Goal: Information Seeking & Learning: Learn about a topic

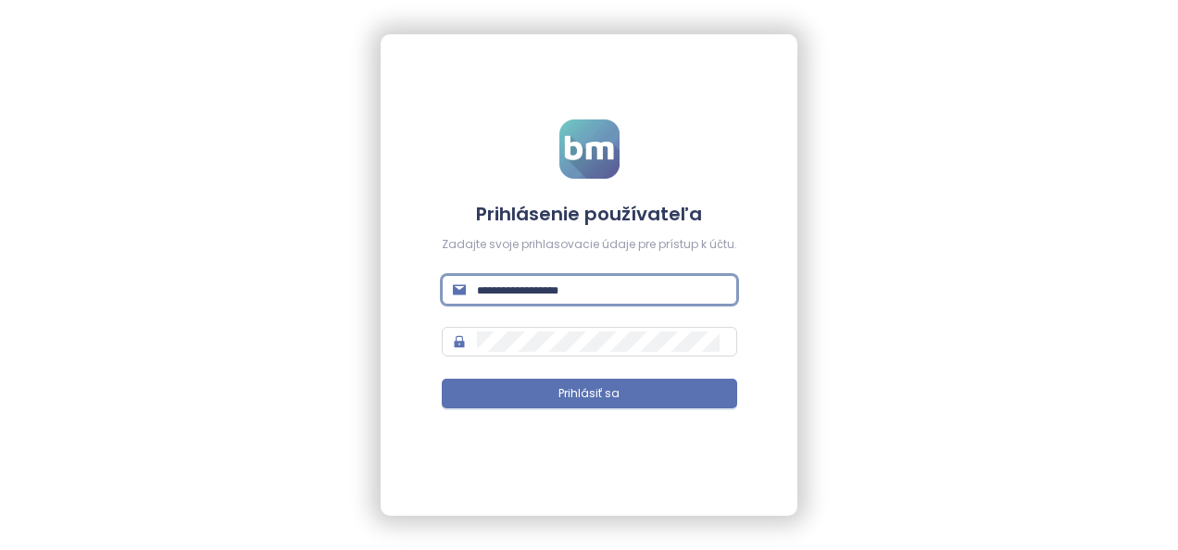
click at [584, 285] on input "text" at bounding box center [601, 290] width 249 height 20
type input "**********"
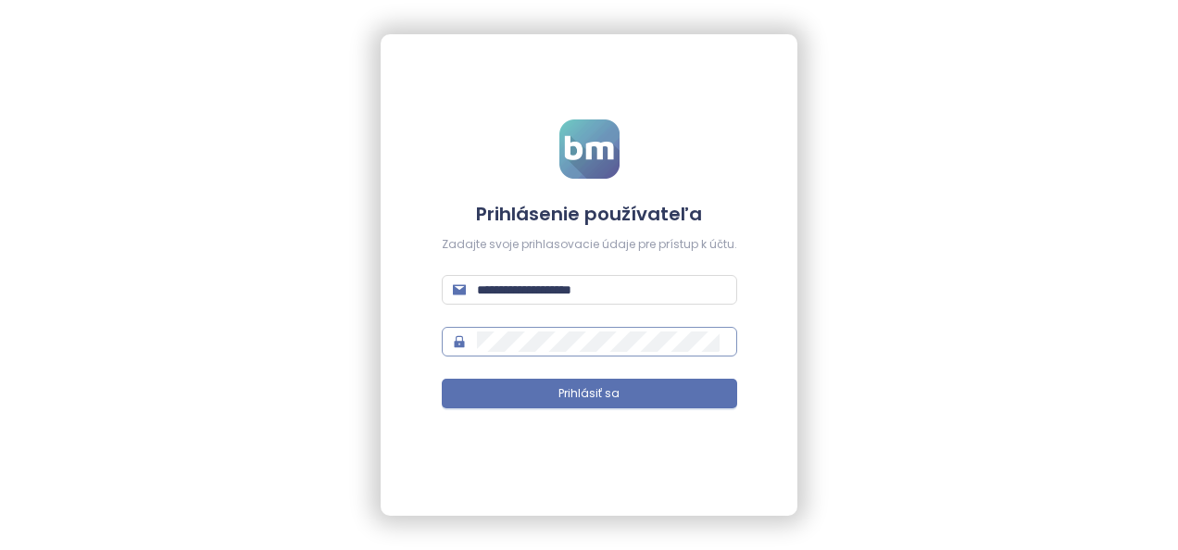
click at [585, 328] on span at bounding box center [589, 342] width 295 height 30
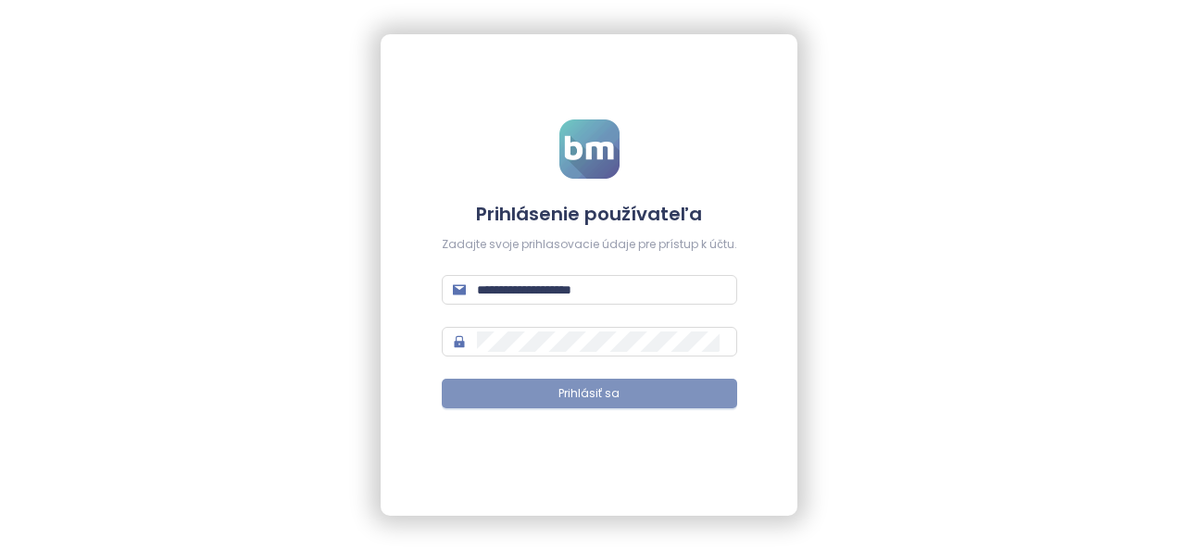
click at [501, 398] on button "Prihlásiť sa" at bounding box center [589, 394] width 295 height 30
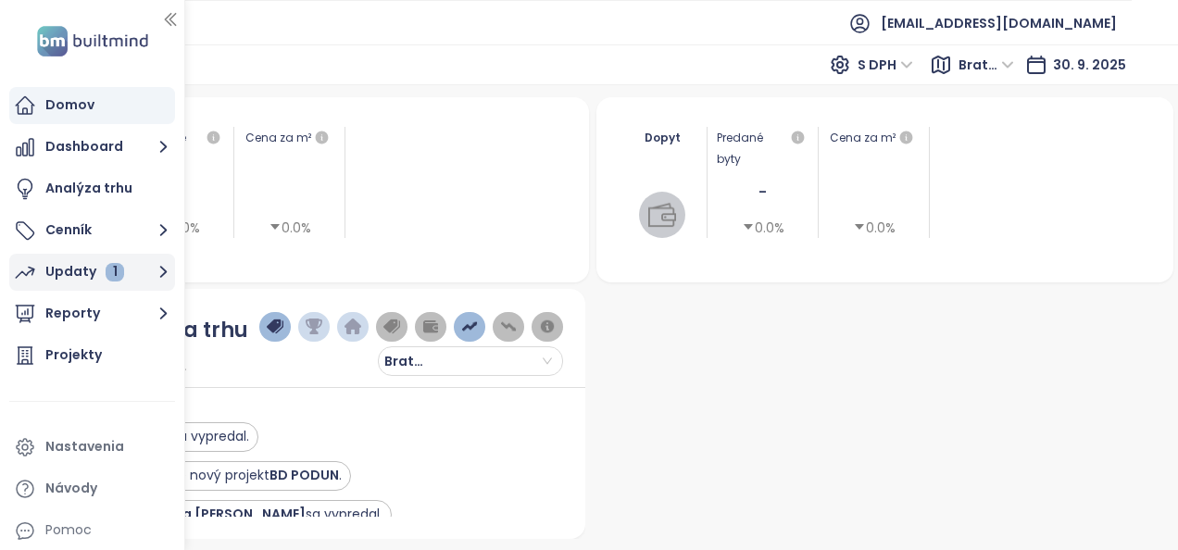
click at [69, 262] on div "Updaty 1" at bounding box center [84, 271] width 79 height 23
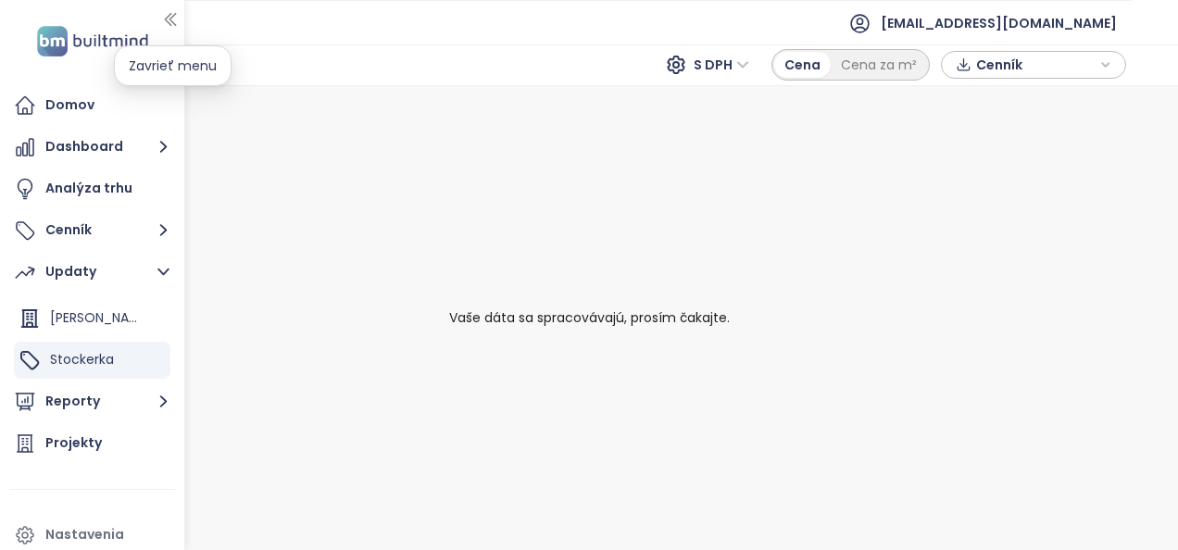
click at [170, 20] on icon "button" at bounding box center [170, 20] width 10 height 12
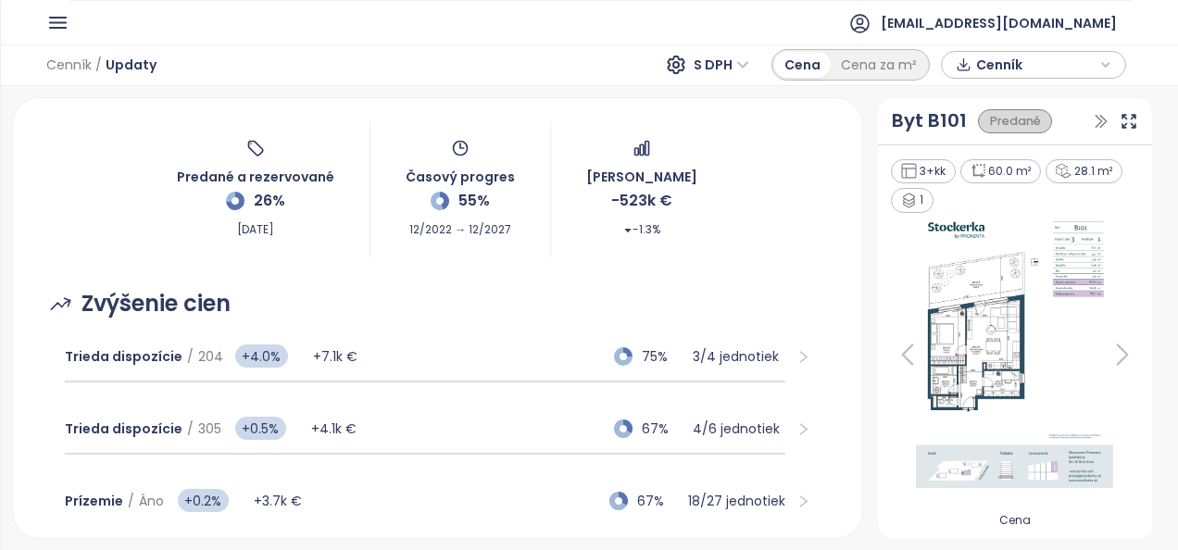
scroll to position [111, 0]
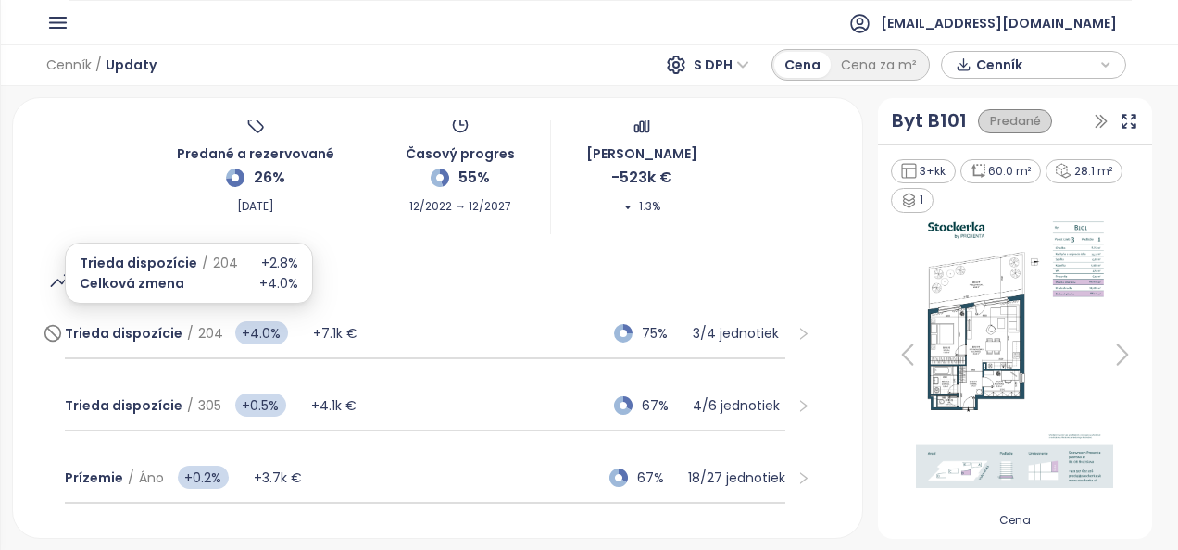
click at [176, 334] on span "Trieda dispozície / 204" at bounding box center [144, 333] width 158 height 20
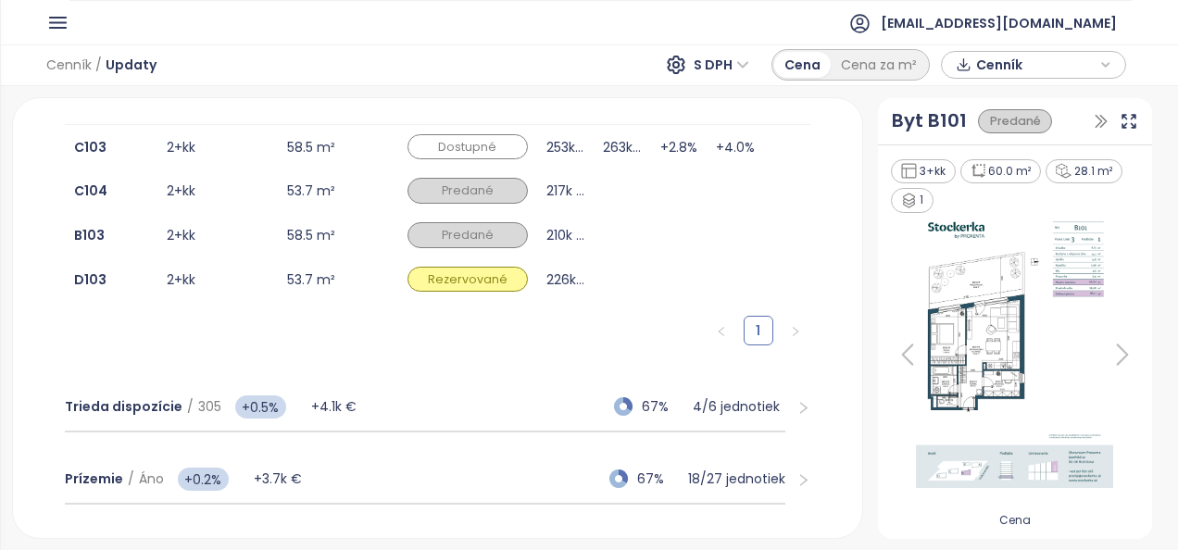
scroll to position [445, 0]
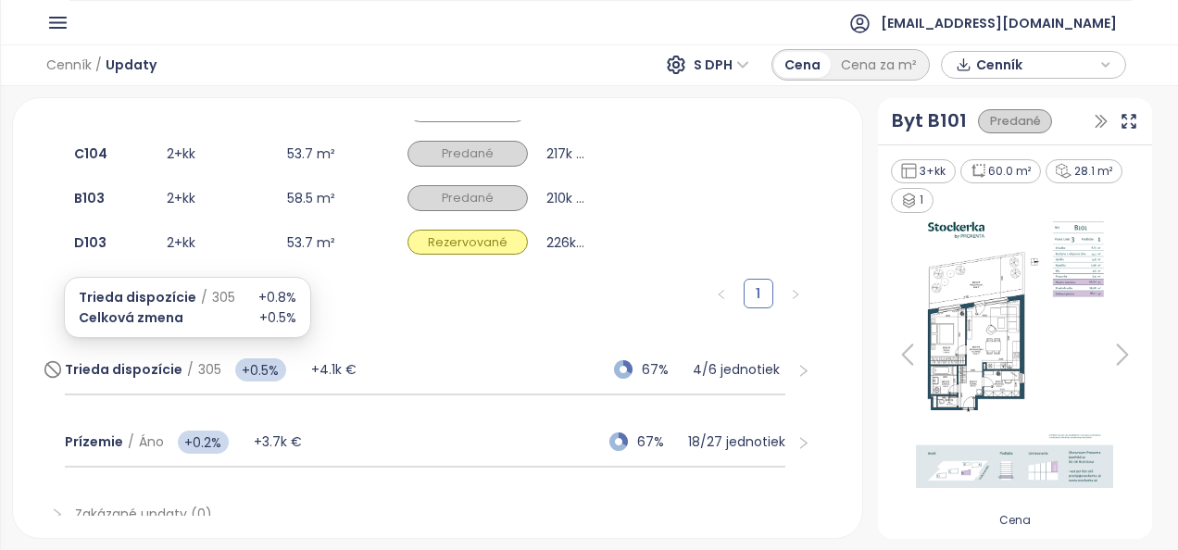
click at [153, 369] on span "Trieda dispozície" at bounding box center [124, 369] width 118 height 19
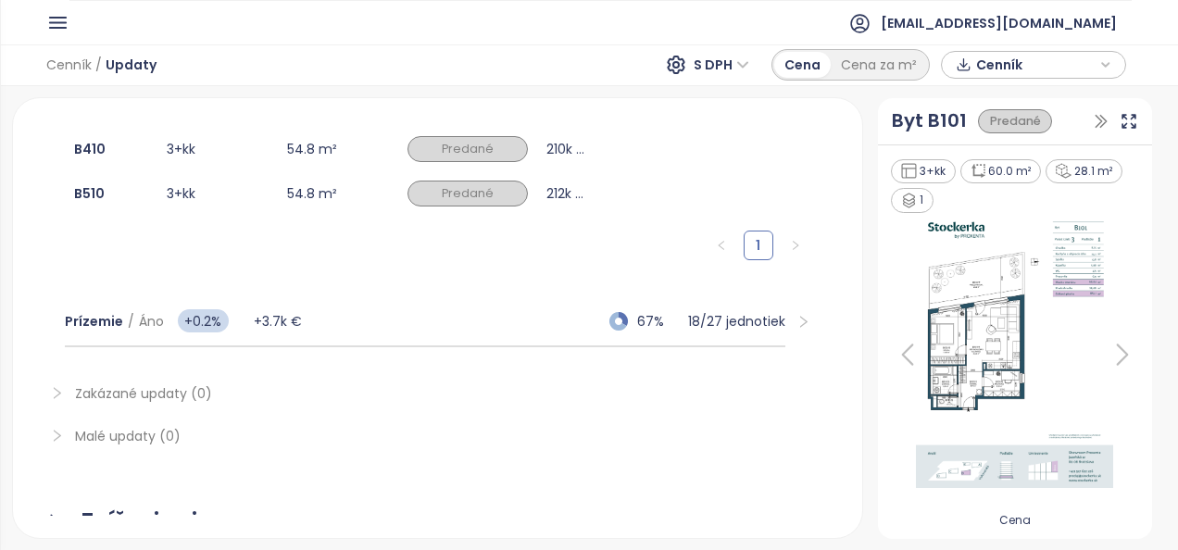
scroll to position [704, 0]
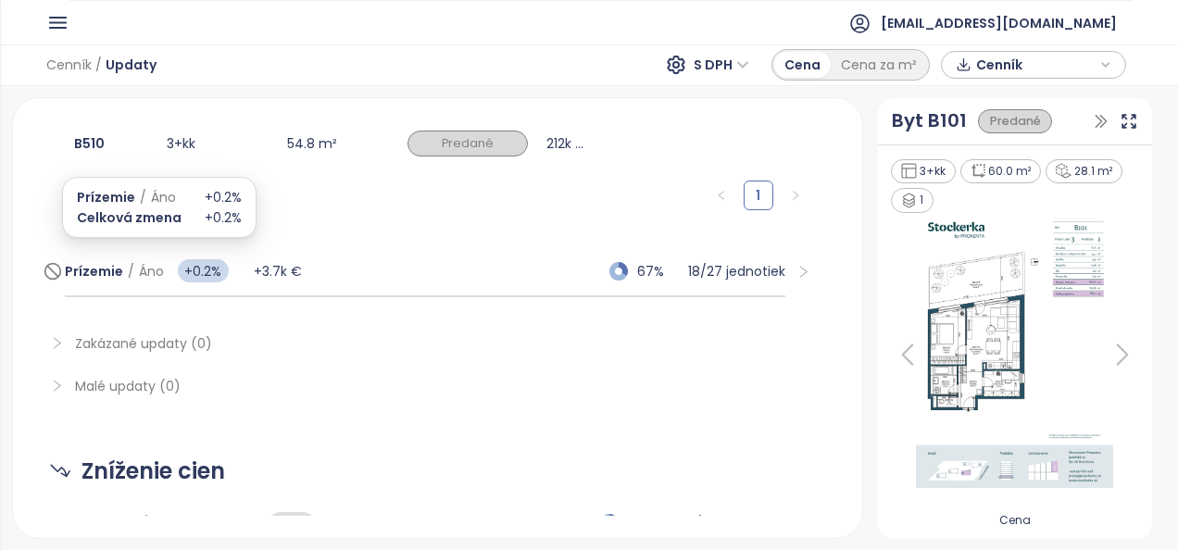
click at [101, 262] on span "Prízemie" at bounding box center [94, 271] width 58 height 19
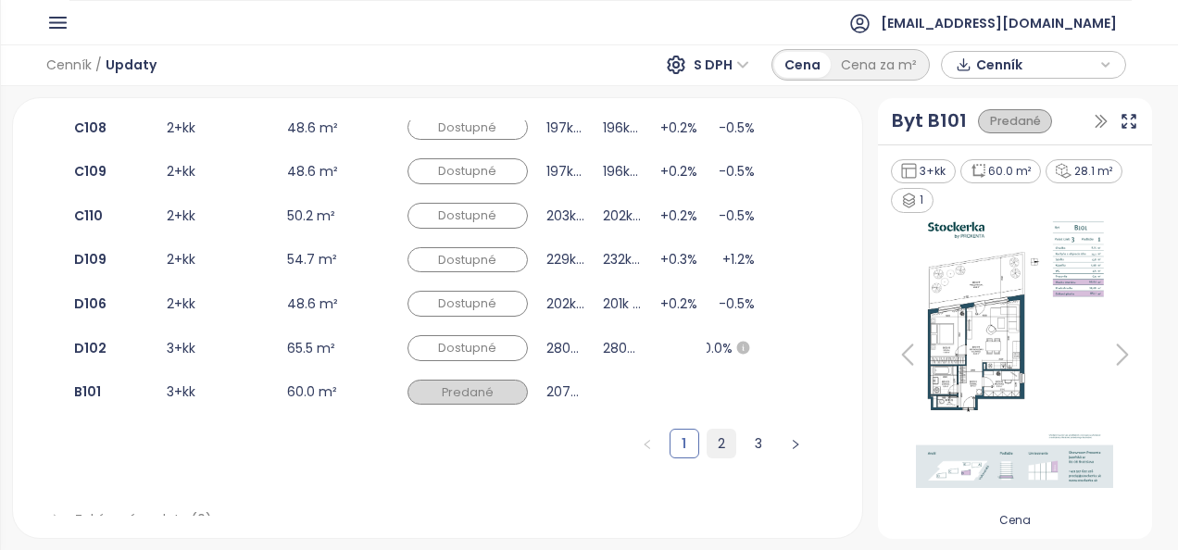
click at [711, 433] on link "2" at bounding box center [722, 444] width 28 height 28
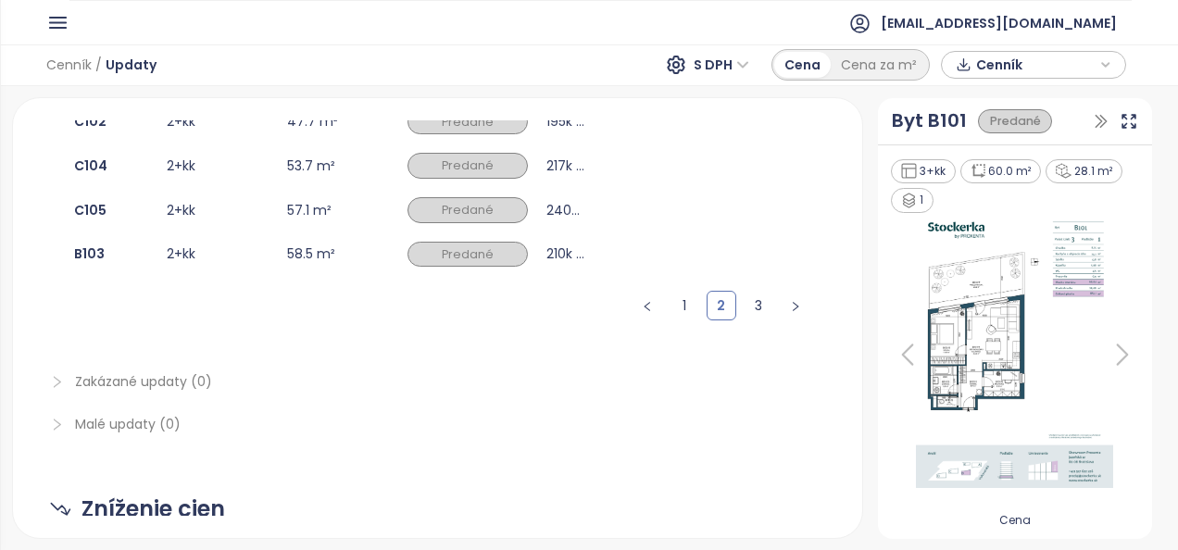
scroll to position [852, 0]
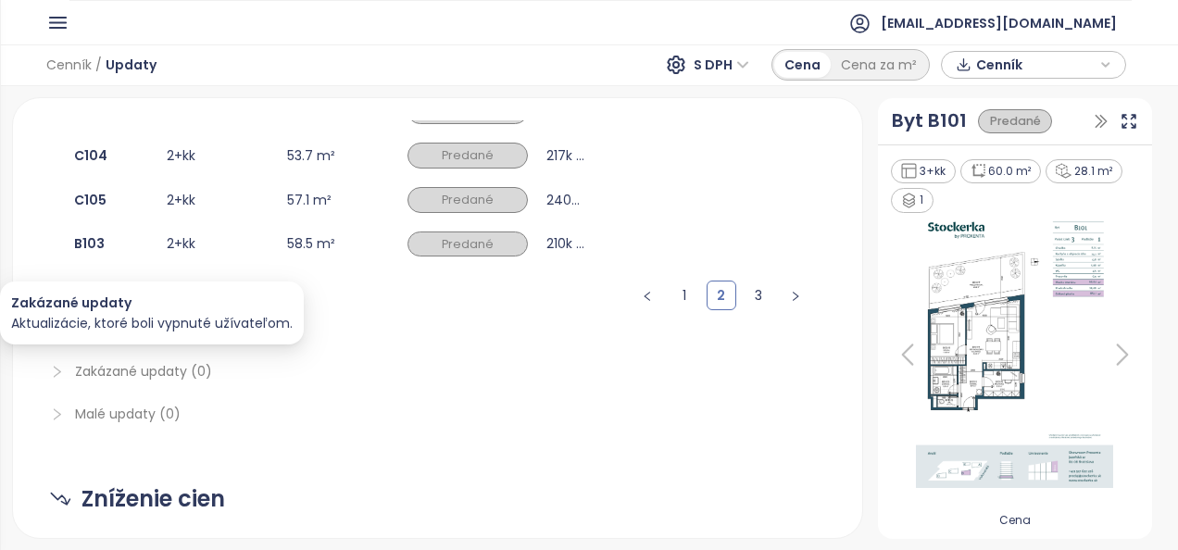
click at [170, 368] on span "Zakázané updaty (0)" at bounding box center [143, 371] width 137 height 19
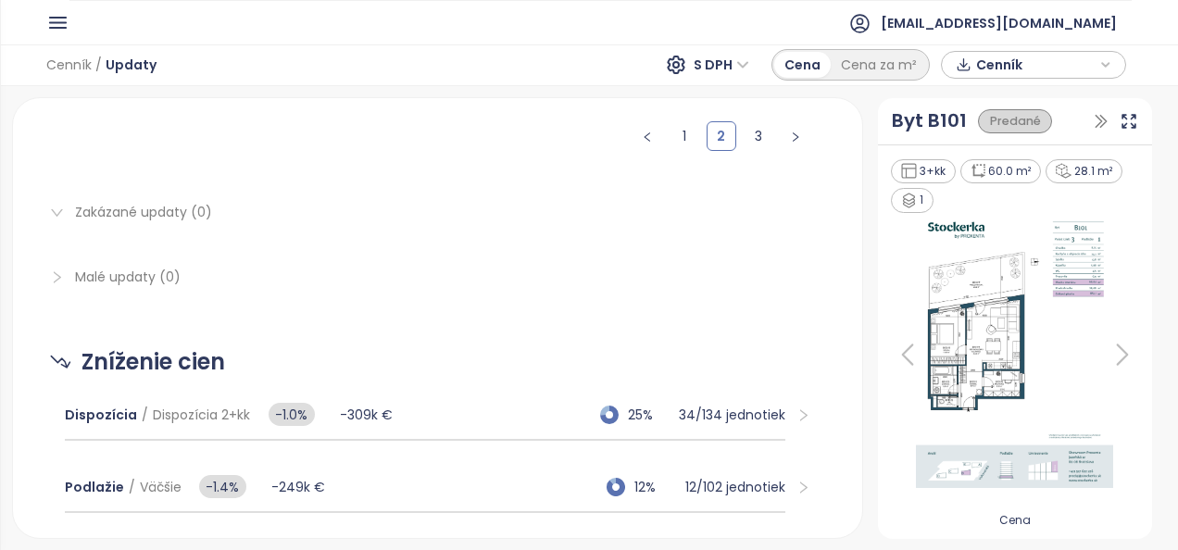
scroll to position [1037, 0]
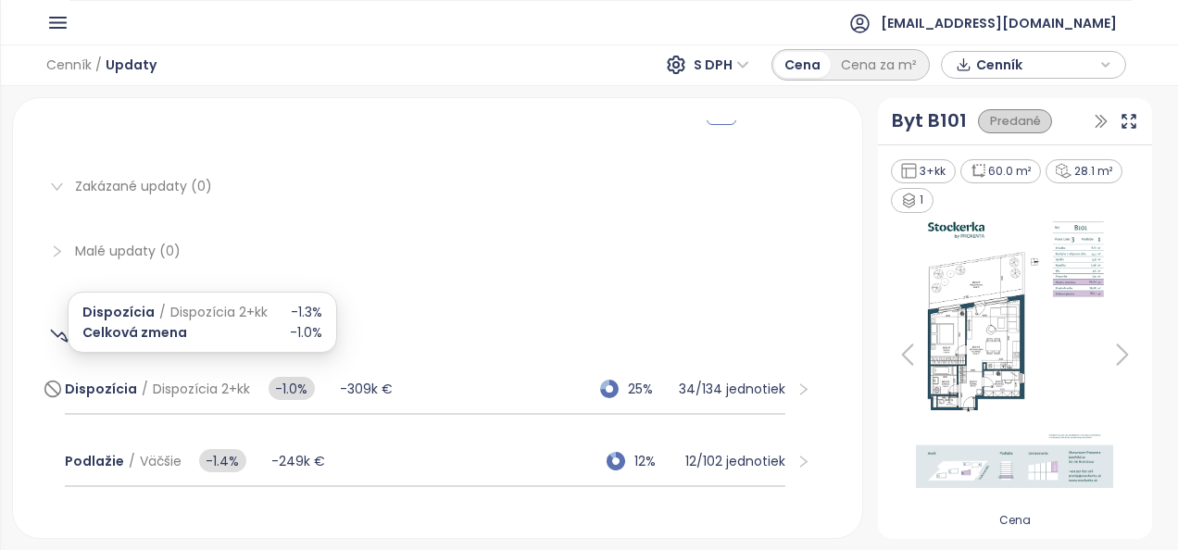
click at [86, 380] on span "Dispozícia" at bounding box center [101, 389] width 72 height 19
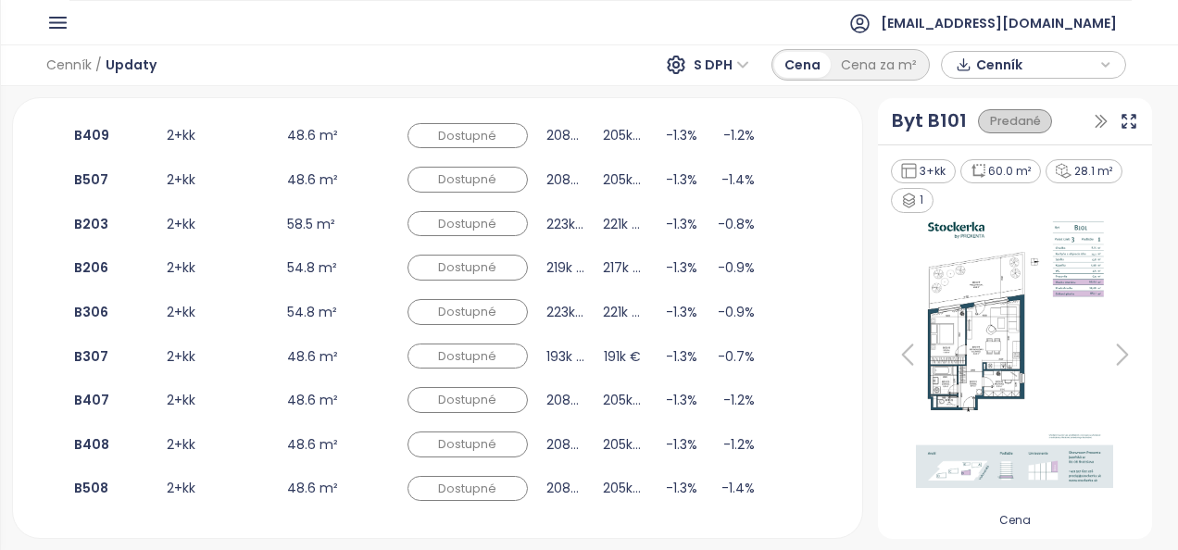
scroll to position [1482, 0]
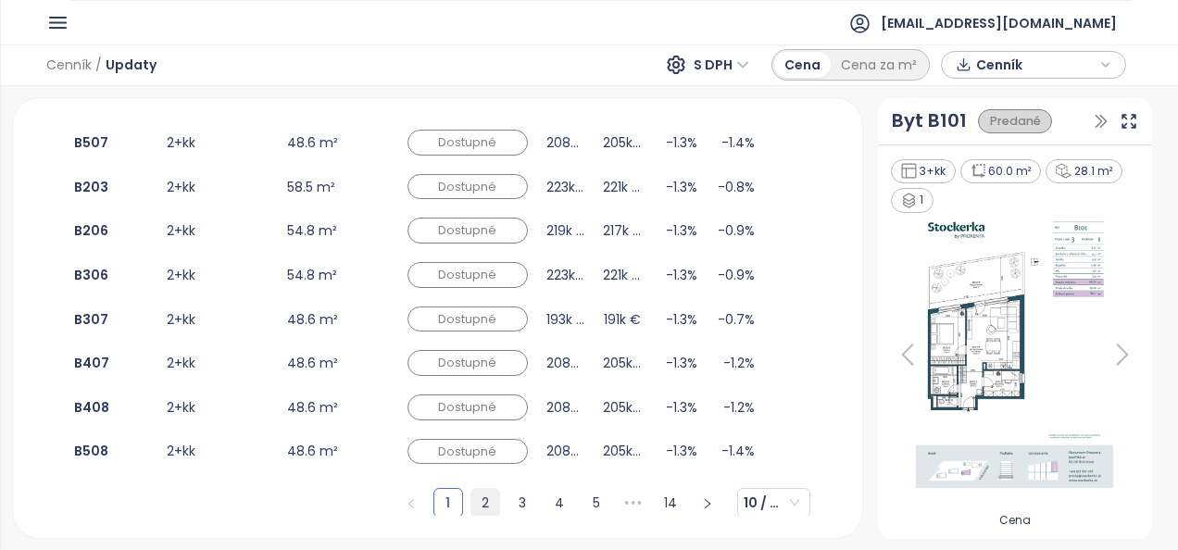
click at [475, 489] on link "2" at bounding box center [485, 503] width 28 height 28
click at [514, 489] on link "3" at bounding box center [522, 503] width 28 height 28
click at [546, 492] on link "4" at bounding box center [560, 503] width 28 height 28
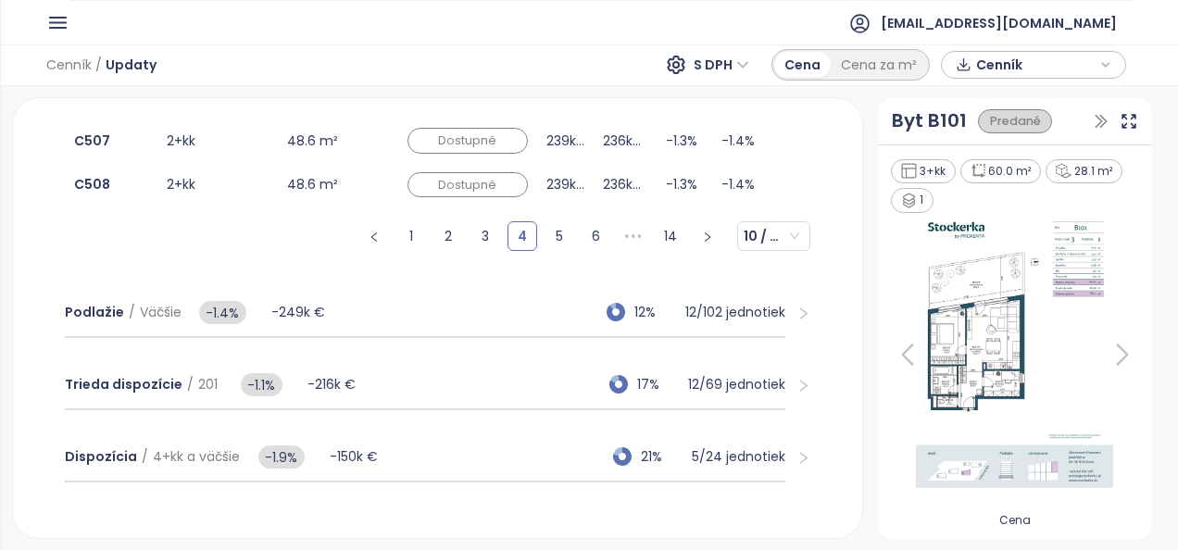
scroll to position [1765, 0]
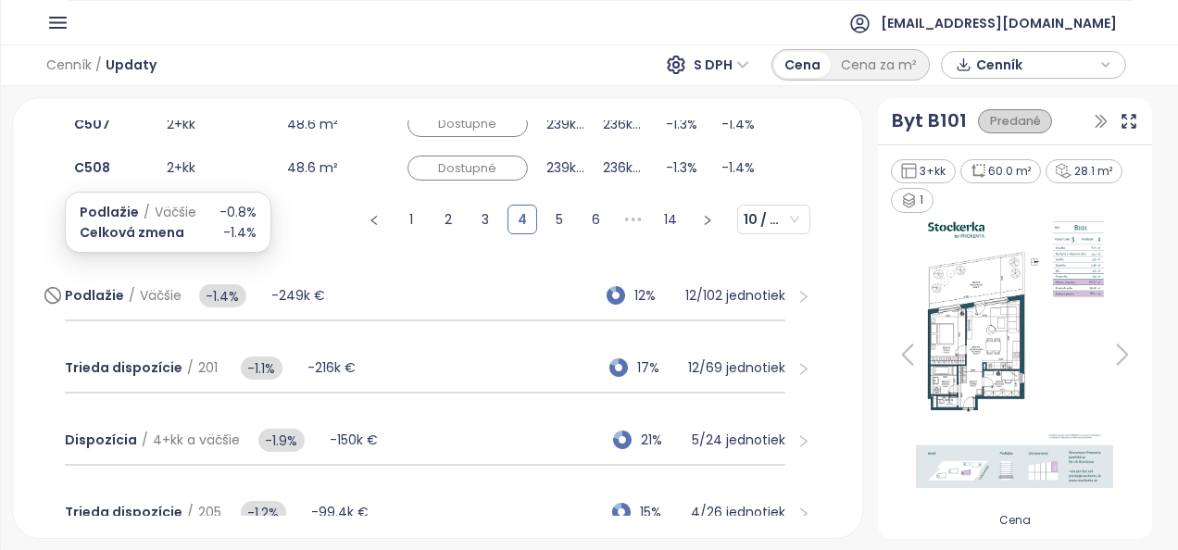
click at [80, 286] on span "Podlažie" at bounding box center [94, 295] width 59 height 19
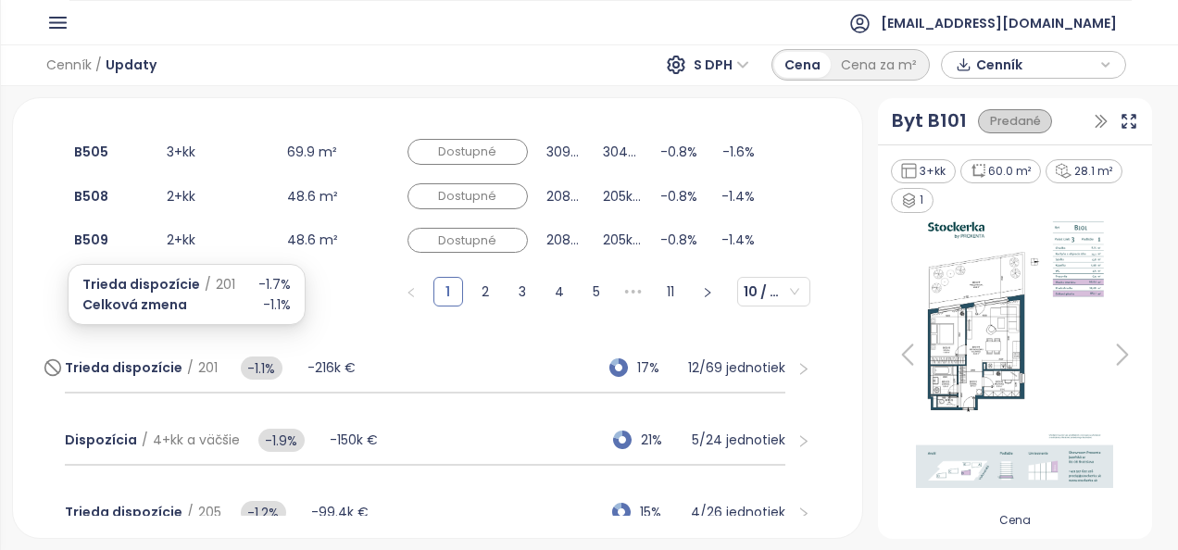
click at [94, 358] on span "Trieda dispozície" at bounding box center [124, 367] width 118 height 19
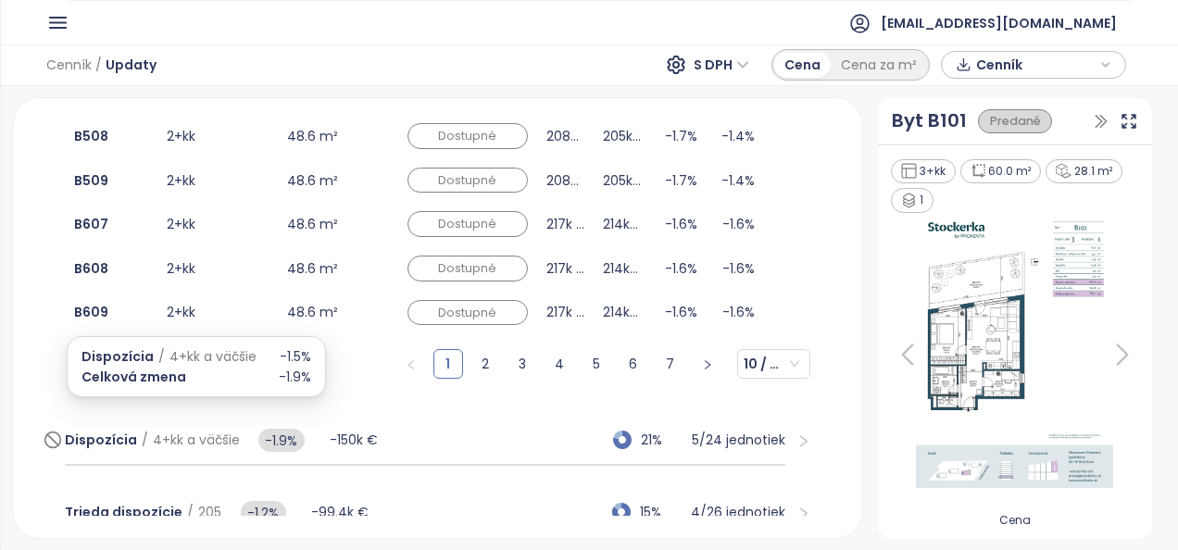
click at [94, 431] on span "Dispozícia" at bounding box center [101, 440] width 72 height 19
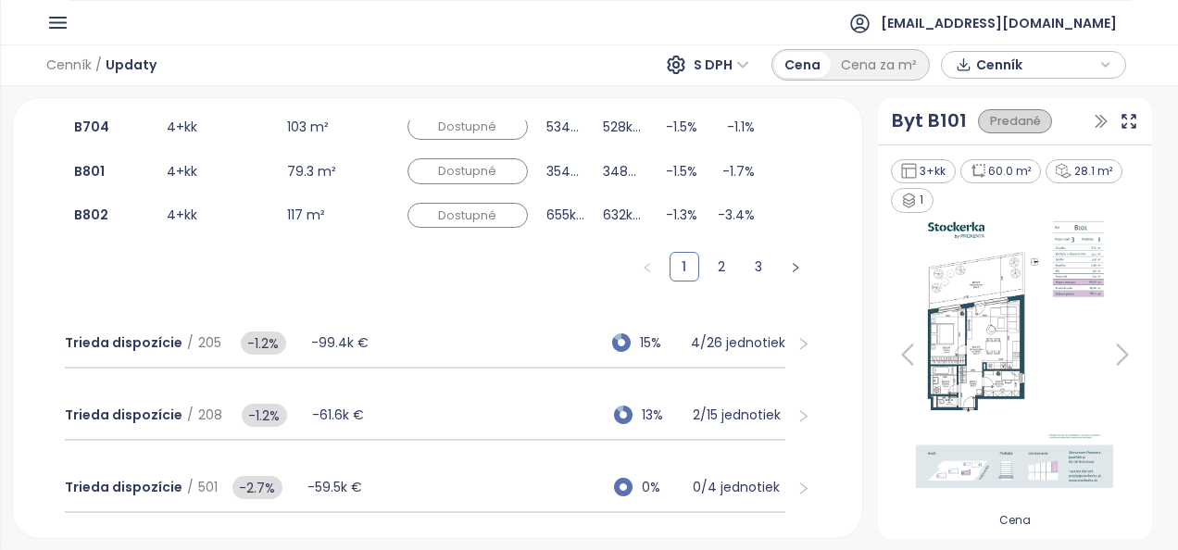
scroll to position [1951, 0]
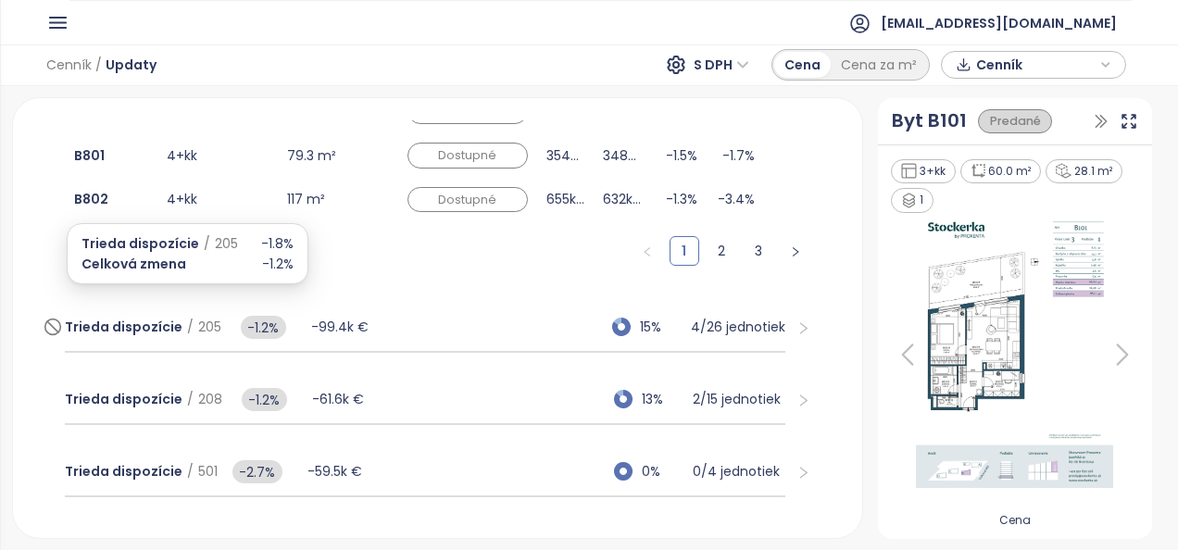
click at [138, 318] on span "Trieda dispozície" at bounding box center [124, 327] width 118 height 19
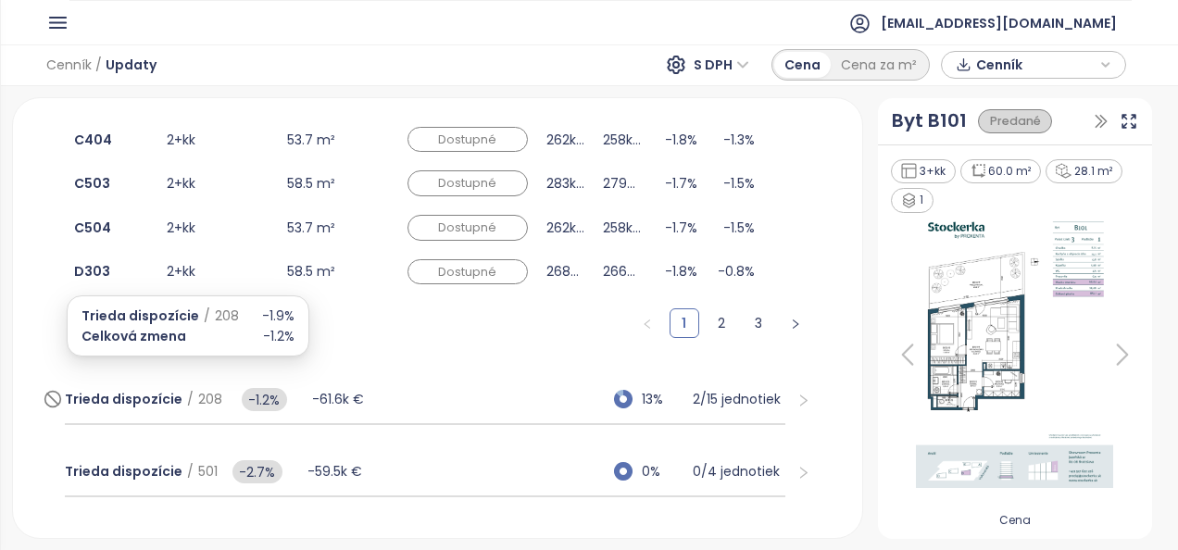
click at [141, 390] on span "Trieda dispozície" at bounding box center [124, 399] width 118 height 19
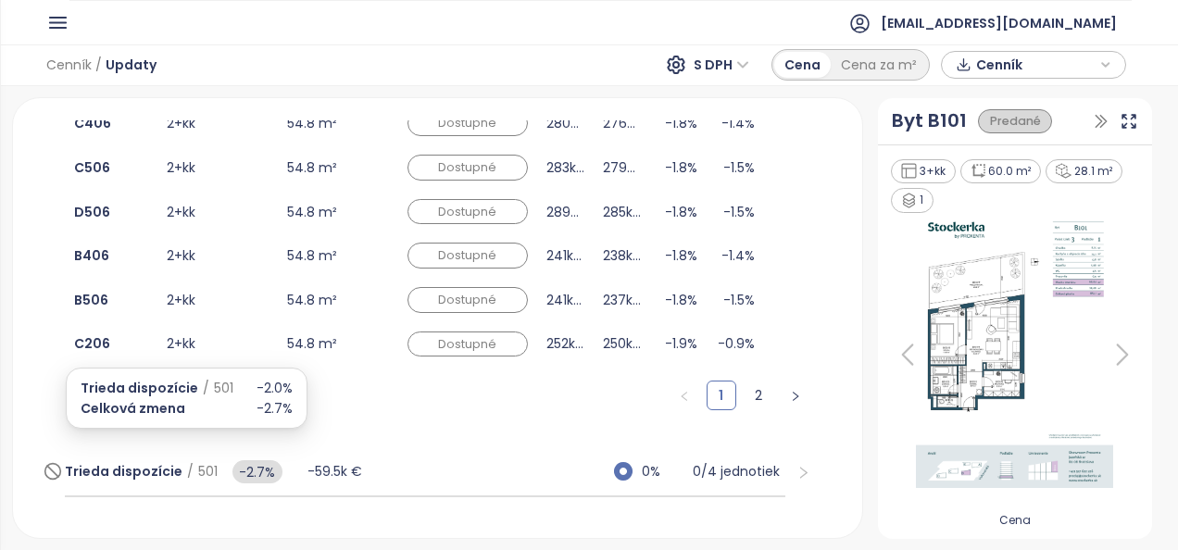
click at [143, 462] on span "Trieda dispozície" at bounding box center [124, 471] width 118 height 19
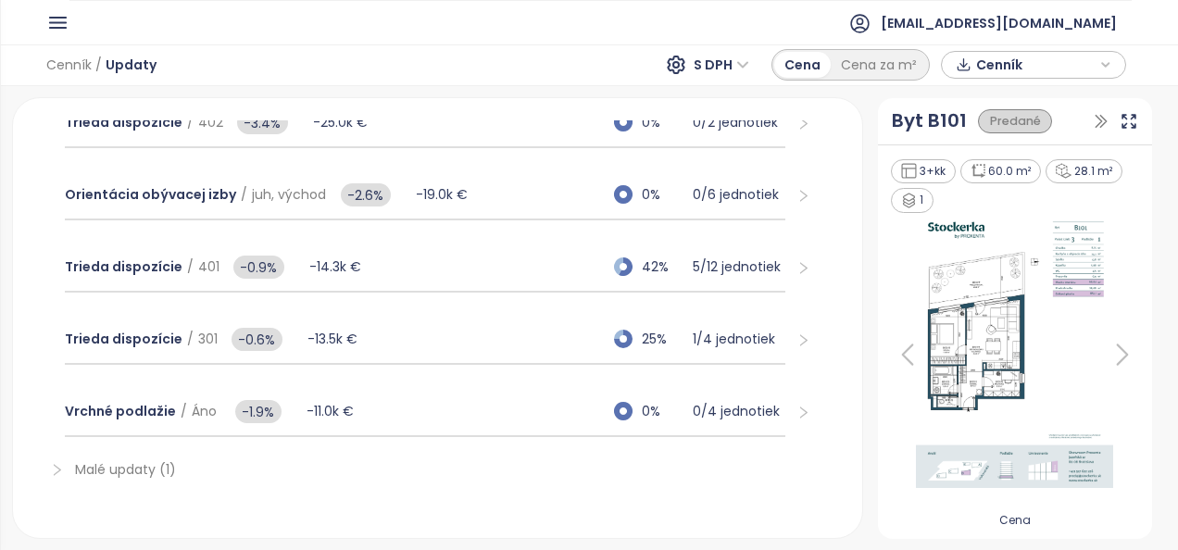
scroll to position [2408, 0]
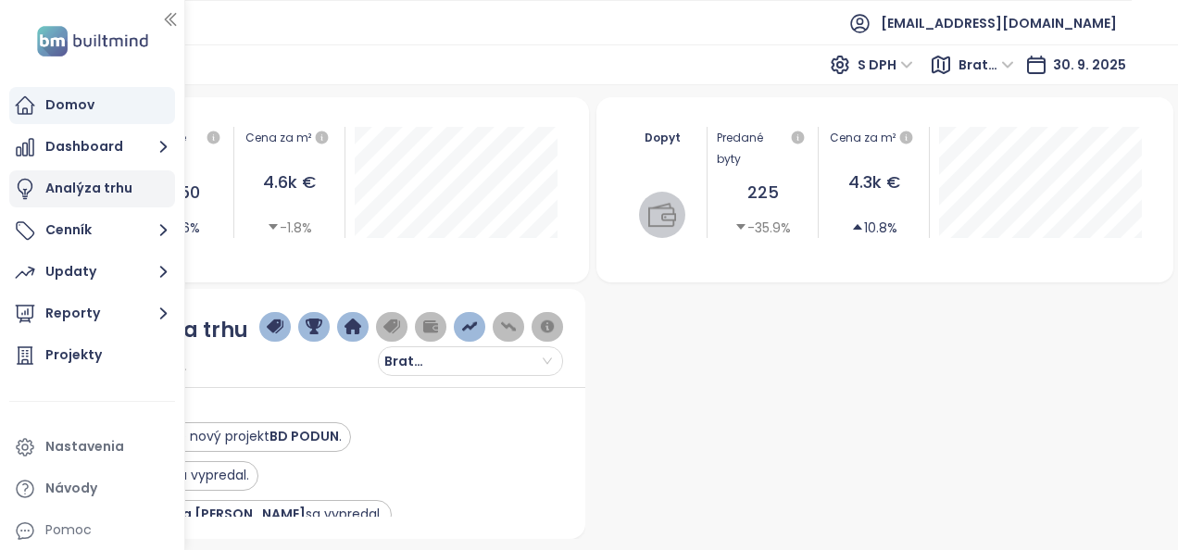
click at [78, 184] on div "Analýza trhu" at bounding box center [88, 188] width 87 height 23
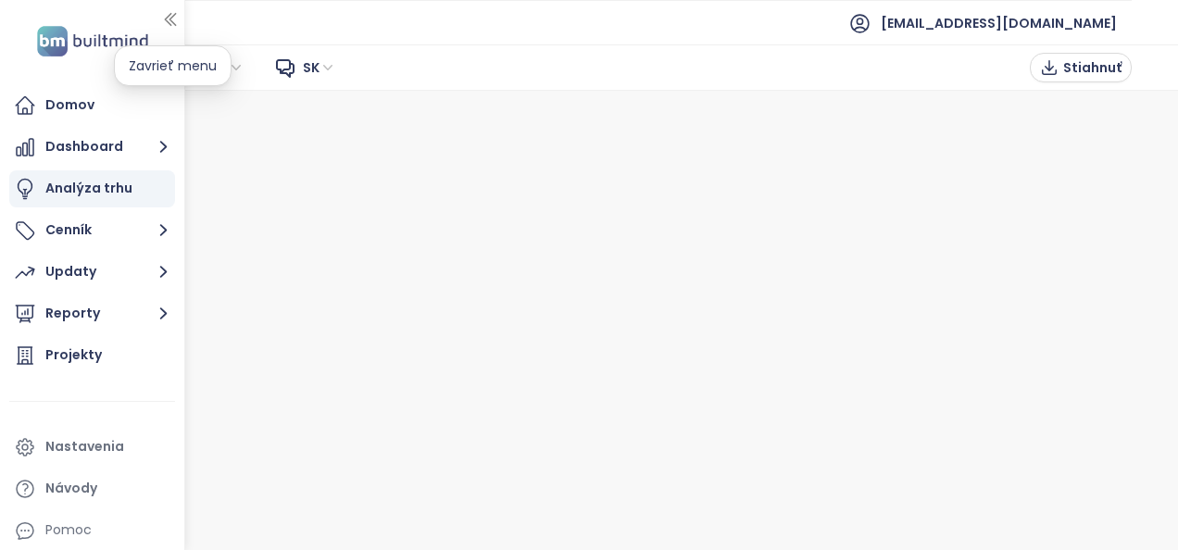
click at [178, 26] on icon "button" at bounding box center [170, 19] width 19 height 19
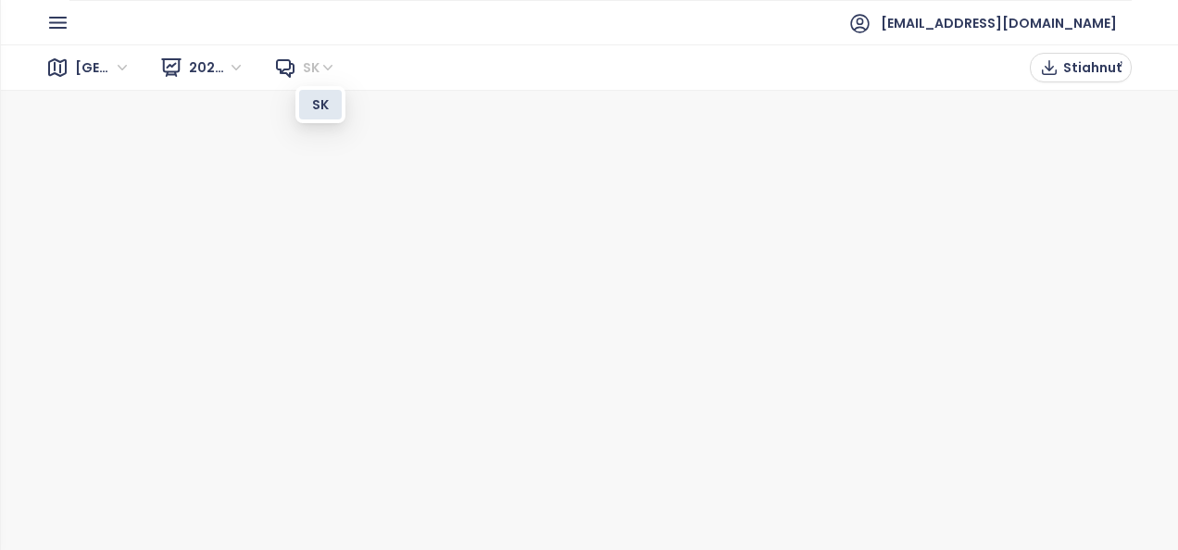
click at [322, 72] on span "sk" at bounding box center [319, 68] width 33 height 28
click at [238, 71] on span "2025 Q2" at bounding box center [217, 68] width 56 height 28
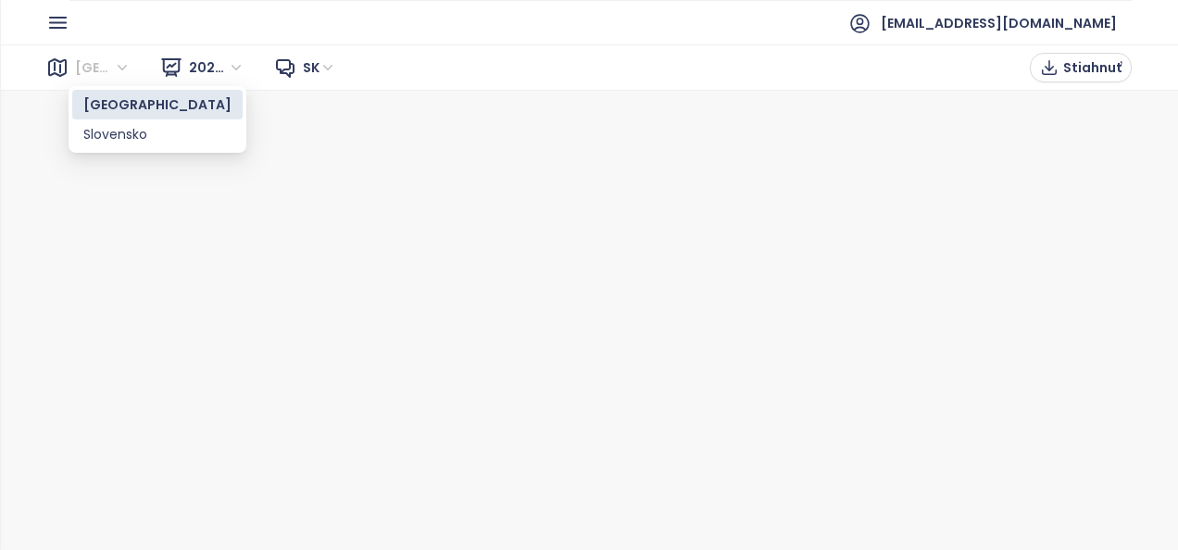
click at [119, 61] on span "Bratislava" at bounding box center [103, 68] width 56 height 28
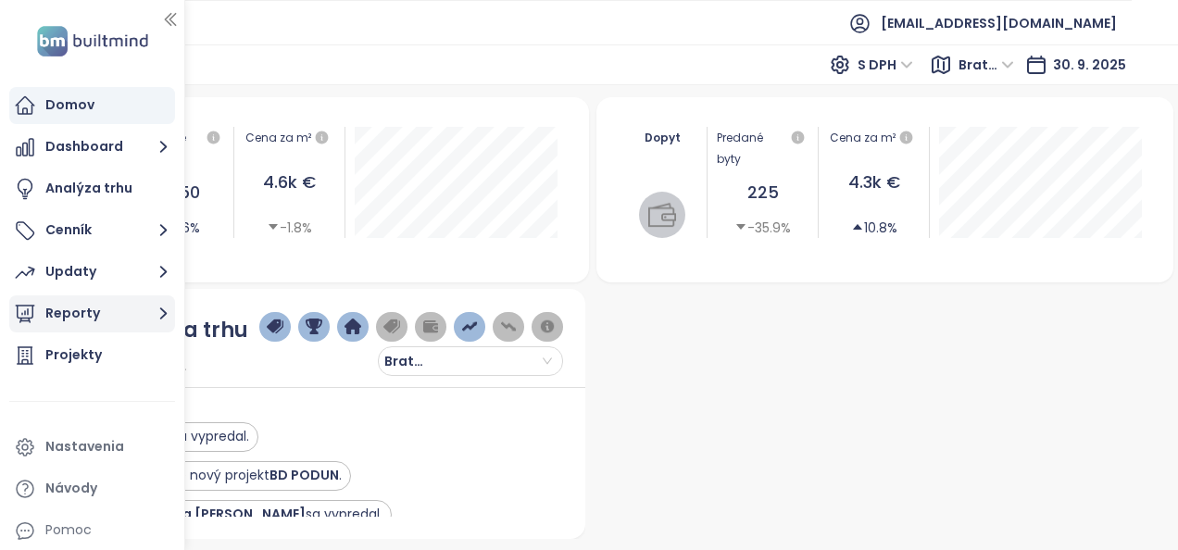
click at [74, 309] on button "Reporty" at bounding box center [92, 313] width 166 height 37
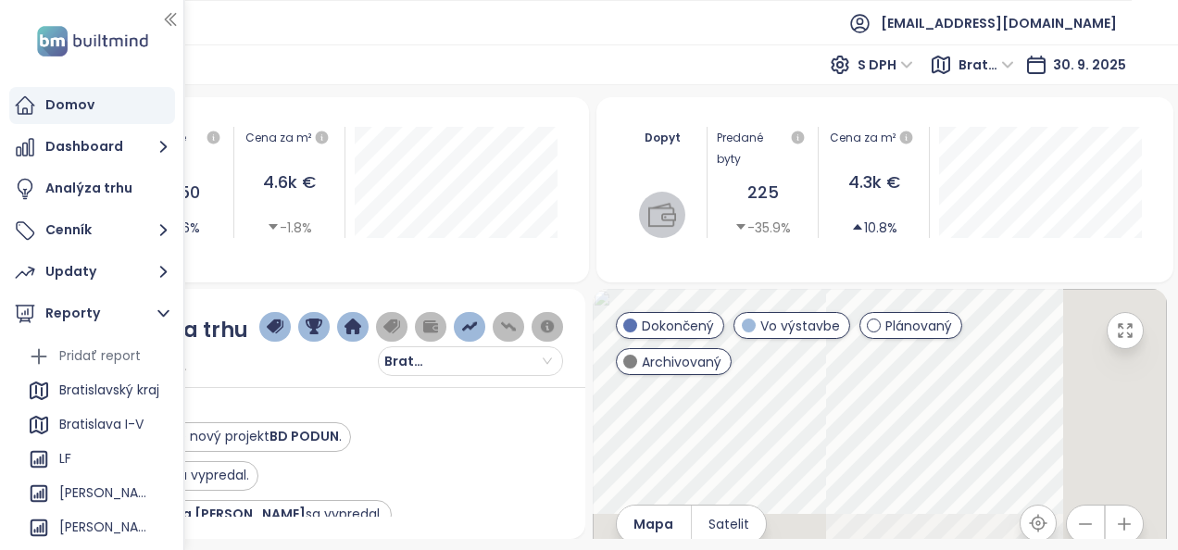
click at [180, 19] on div at bounding box center [183, 275] width 9 height 550
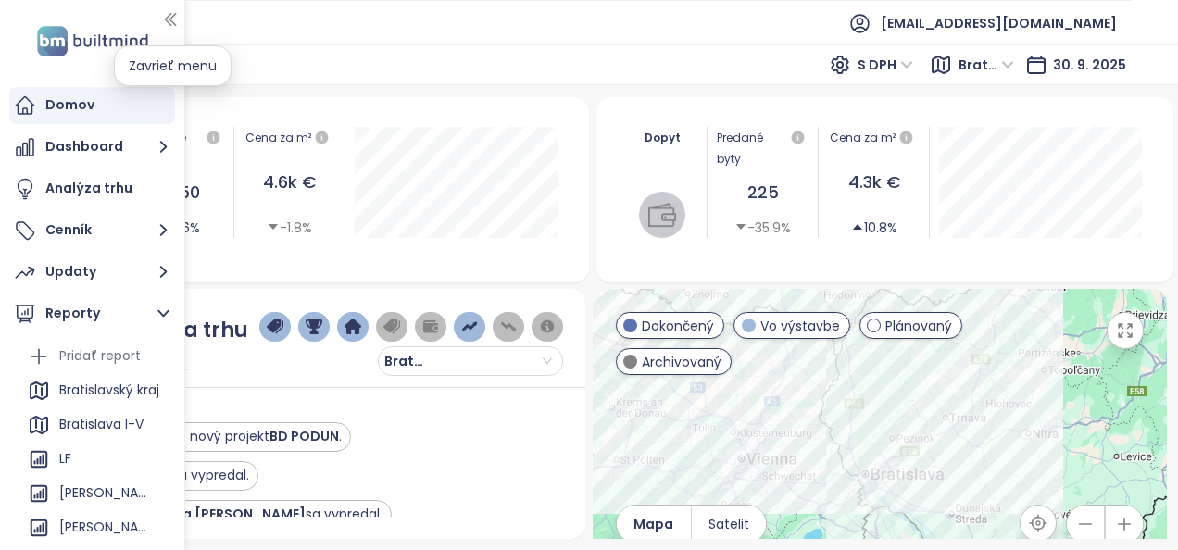
click at [169, 12] on icon "button" at bounding box center [170, 19] width 19 height 19
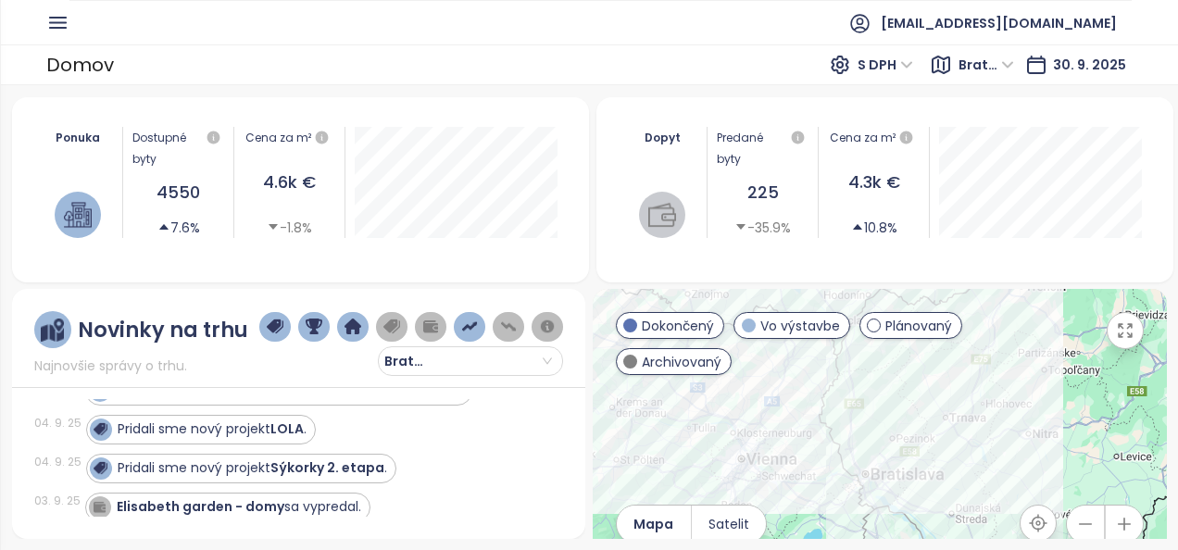
scroll to position [667, 0]
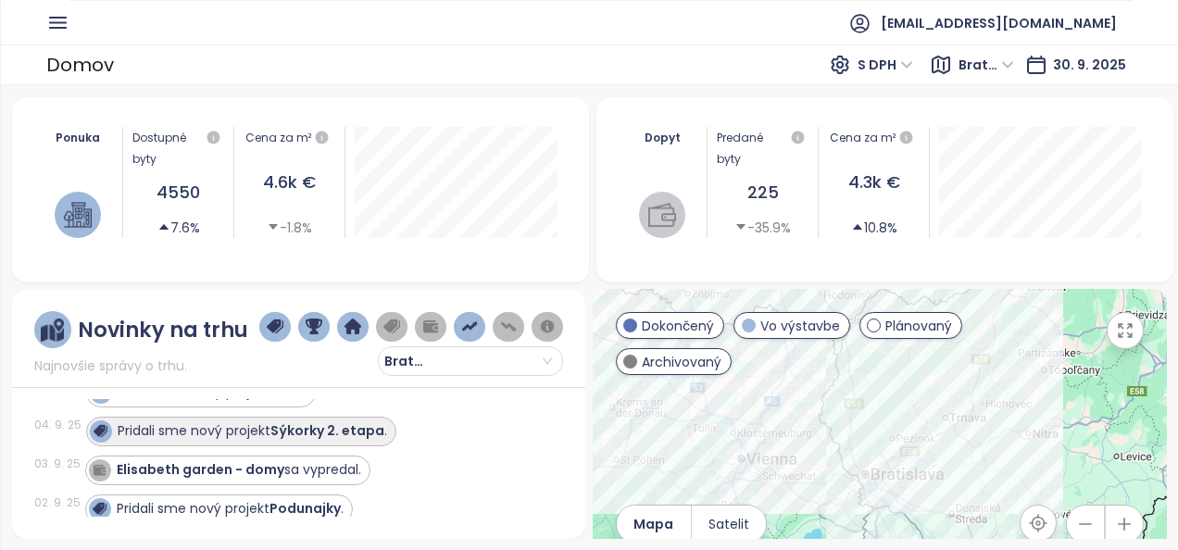
click at [367, 432] on strong "Sýkorky 2. etapa" at bounding box center [327, 430] width 114 height 19
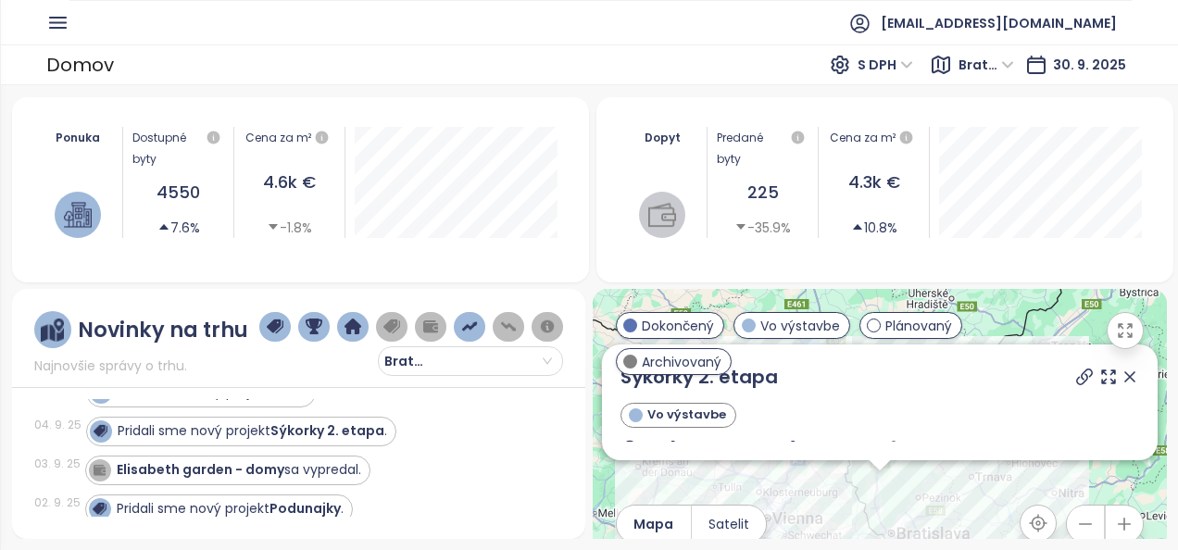
click at [485, 426] on div "Pridali sme nový projekt Sýkorky 2. etapa ." at bounding box center [314, 432] width 456 height 30
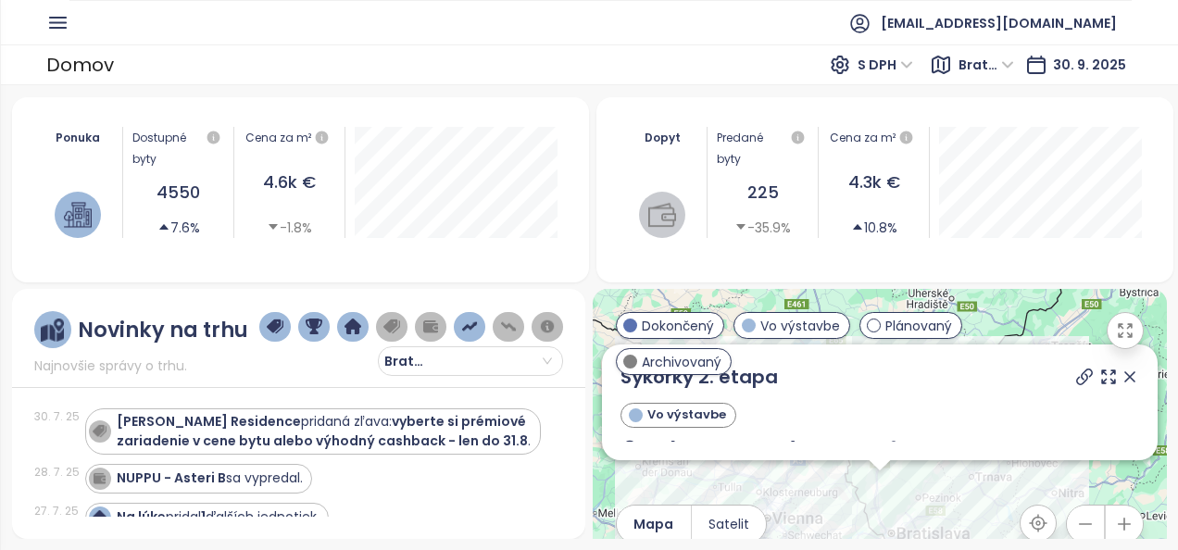
scroll to position [2654, 0]
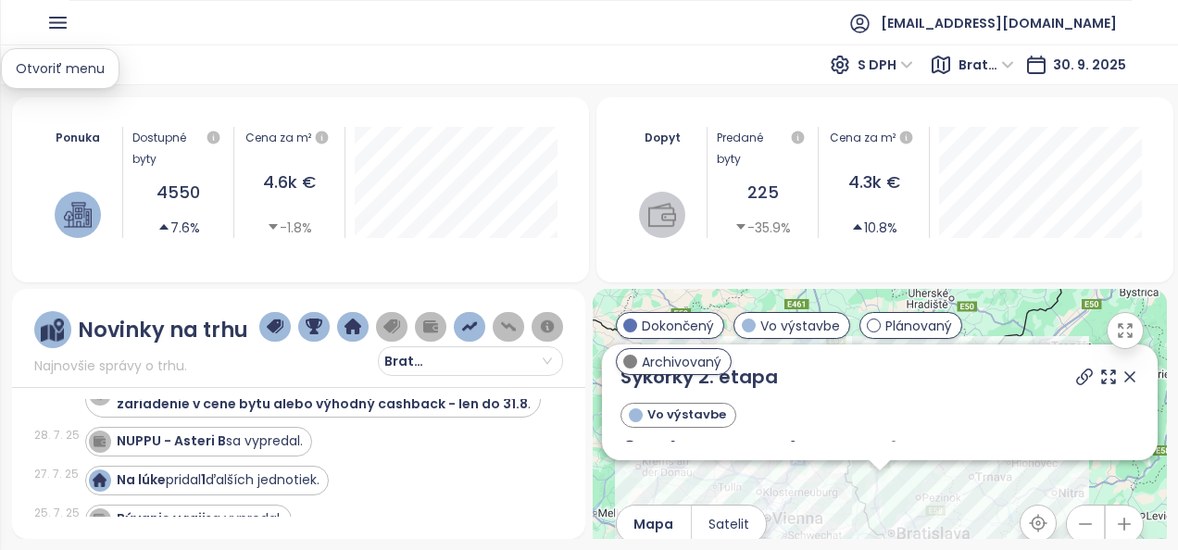
click at [59, 23] on icon "button" at bounding box center [57, 22] width 23 height 23
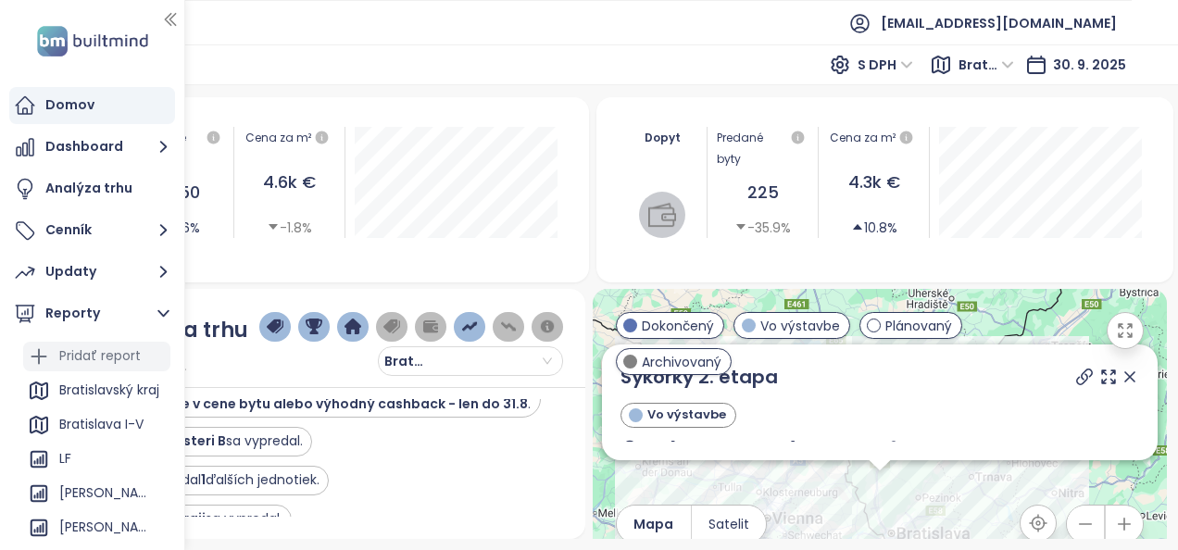
click at [75, 356] on div "Pridať report" at bounding box center [100, 356] width 82 height 23
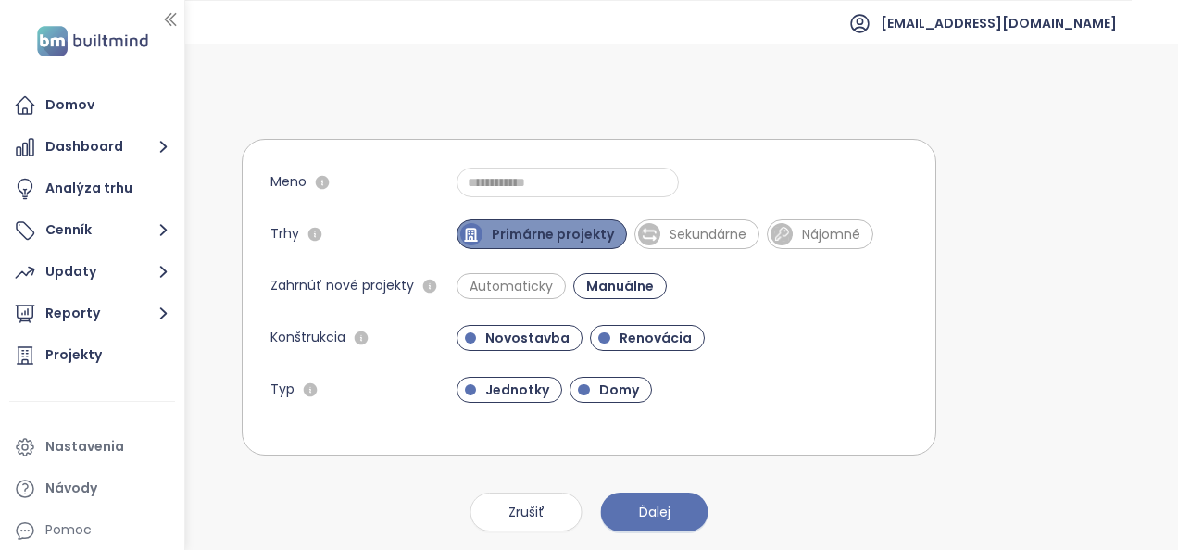
click at [501, 236] on span "Primárne projekty" at bounding box center [553, 234] width 141 height 19
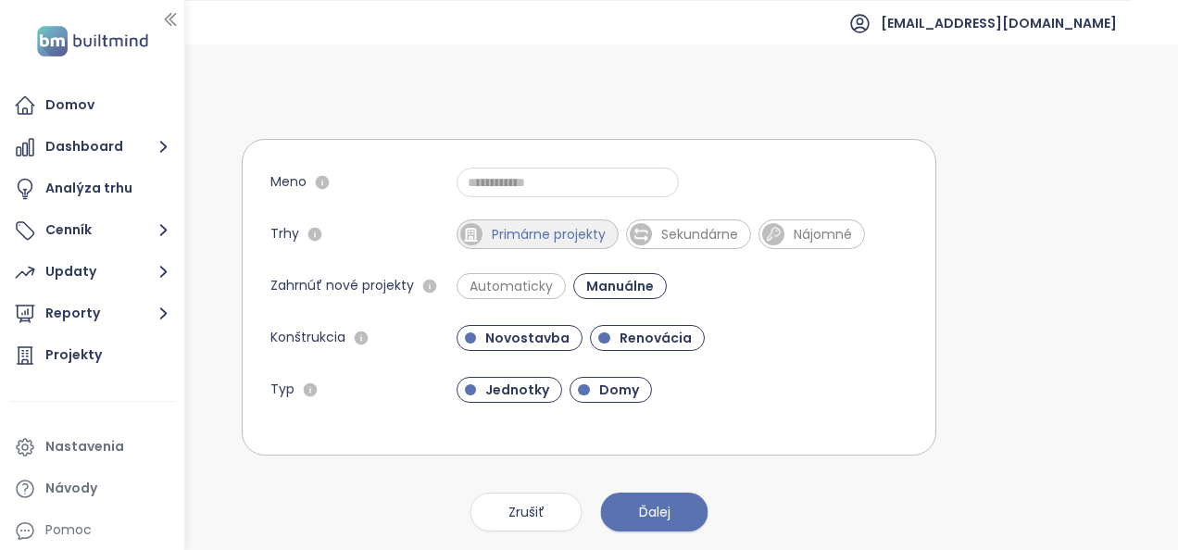
click at [501, 236] on span "Primárne projekty" at bounding box center [549, 234] width 132 height 19
click at [625, 338] on span "Renovácia" at bounding box center [655, 338] width 91 height 19
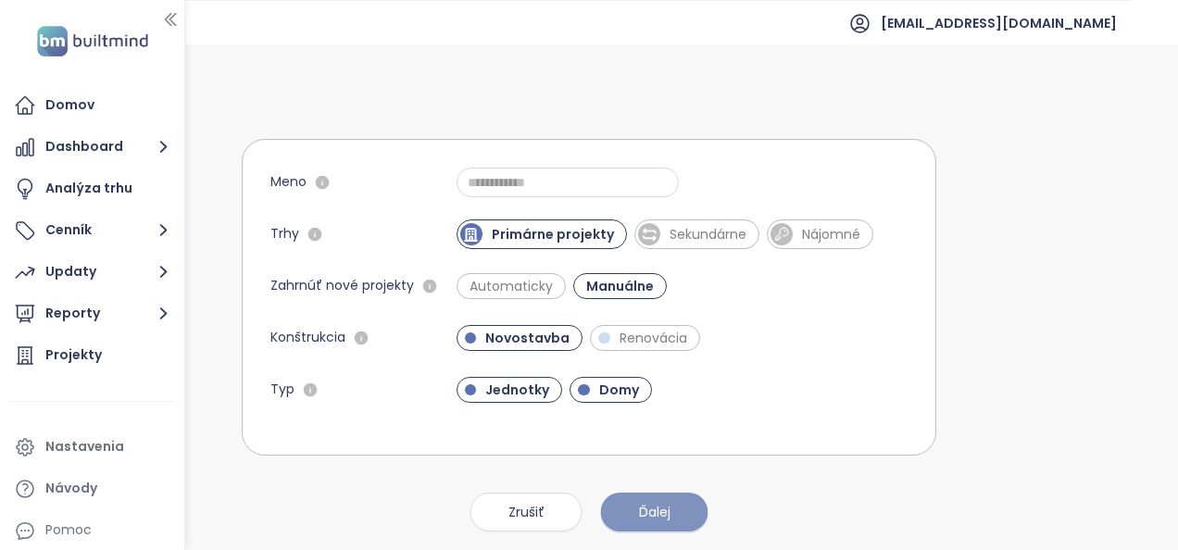
click at [650, 509] on span "Ďalej" at bounding box center [654, 512] width 31 height 20
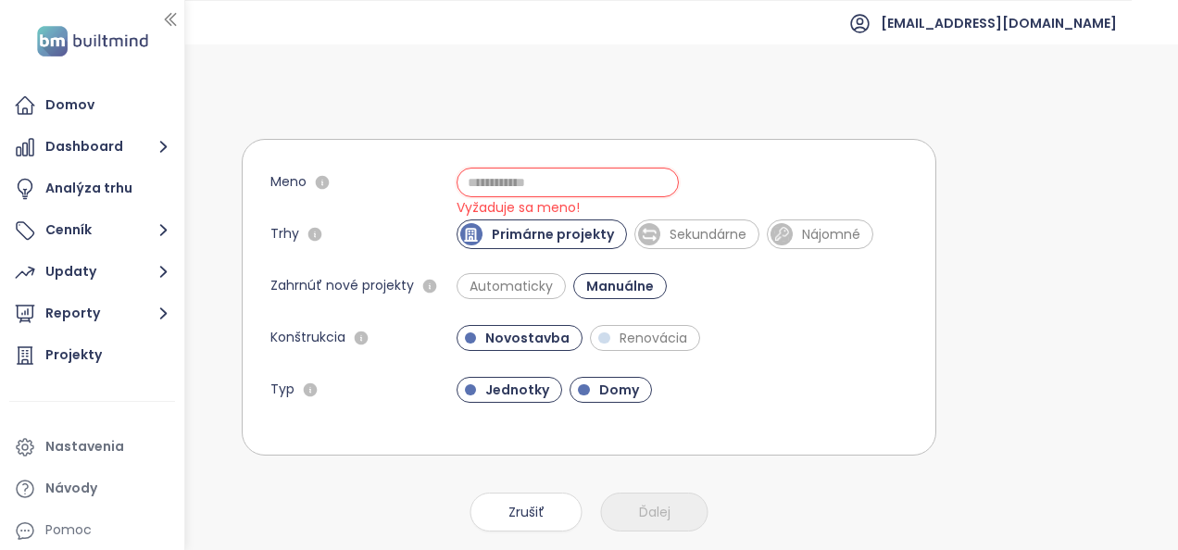
click at [529, 178] on input "Meno" at bounding box center [568, 183] width 222 height 30
type input "**********"
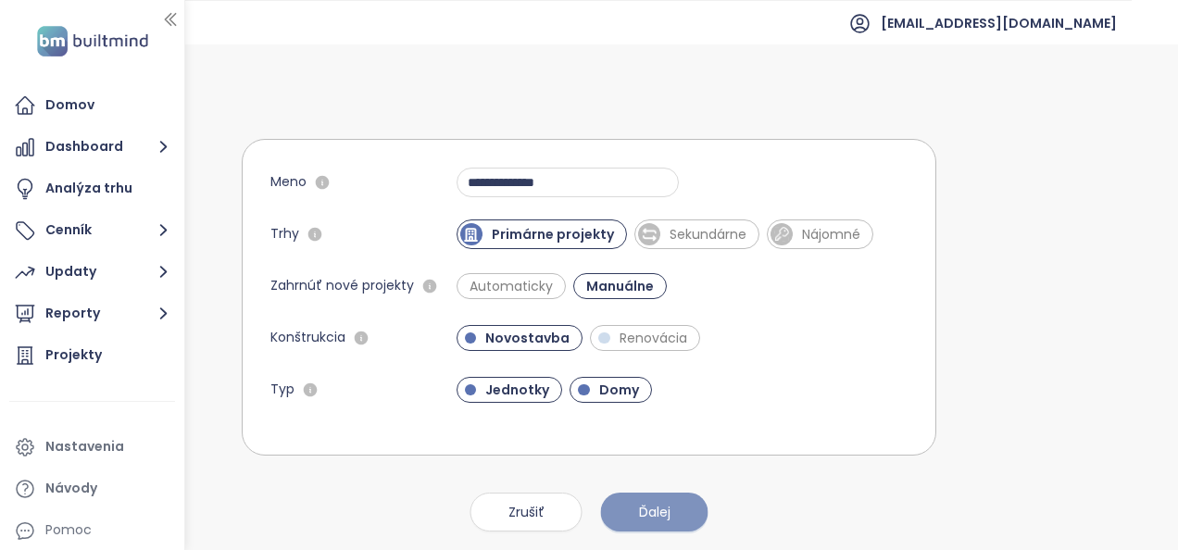
click at [639, 510] on span "Ďalej" at bounding box center [654, 512] width 31 height 20
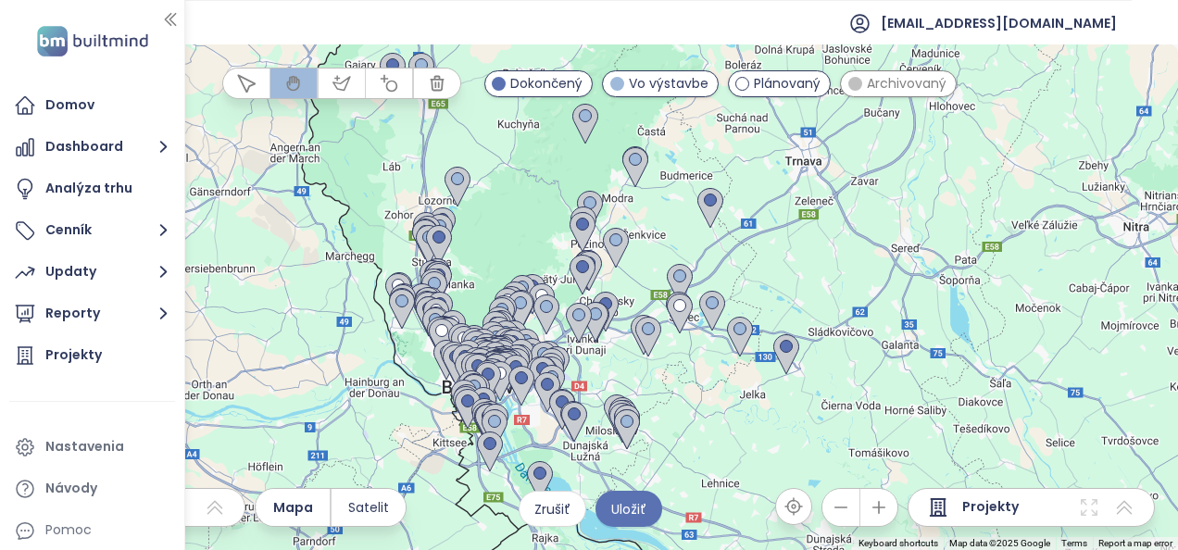
click at [532, 79] on span "Dokončený" at bounding box center [546, 83] width 72 height 20
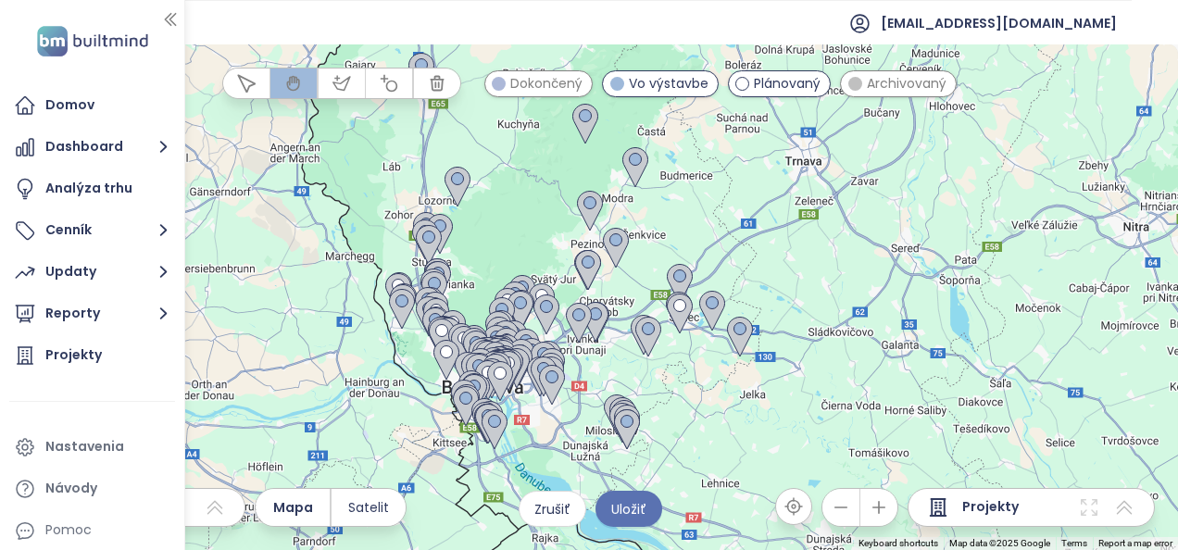
click at [532, 79] on span "Dokončený" at bounding box center [546, 83] width 72 height 20
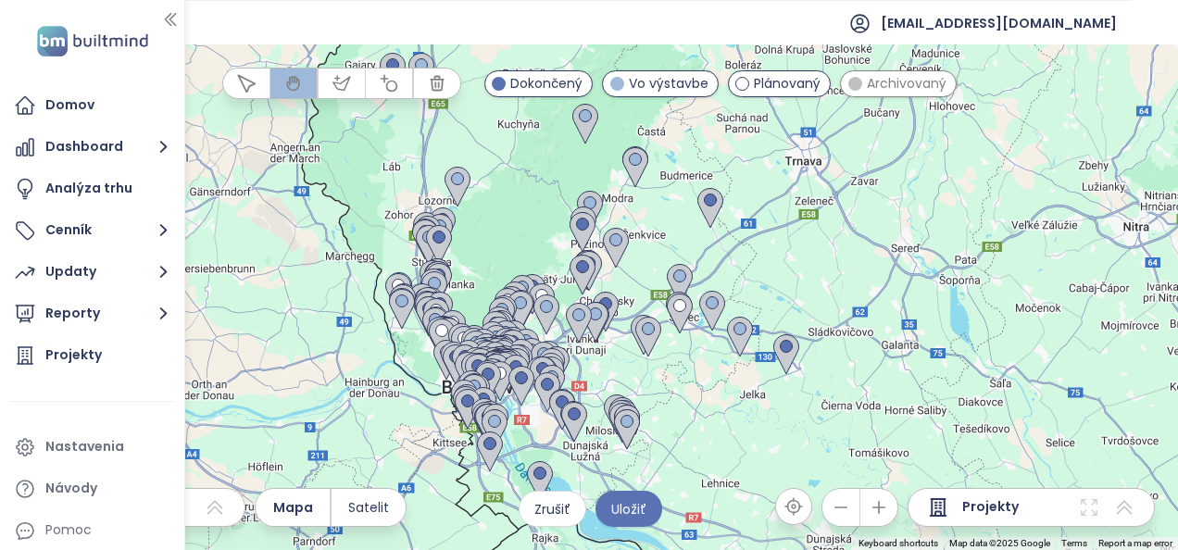
click at [644, 83] on span "Vo výstavbe" at bounding box center [669, 83] width 80 height 20
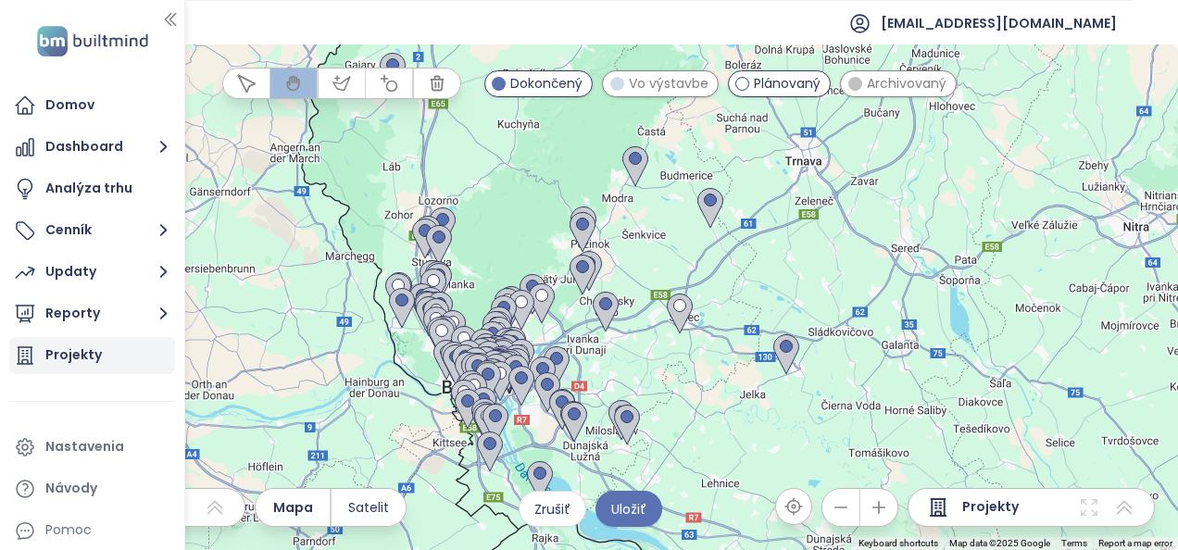
click at [94, 356] on div "Projekty" at bounding box center [73, 355] width 56 height 23
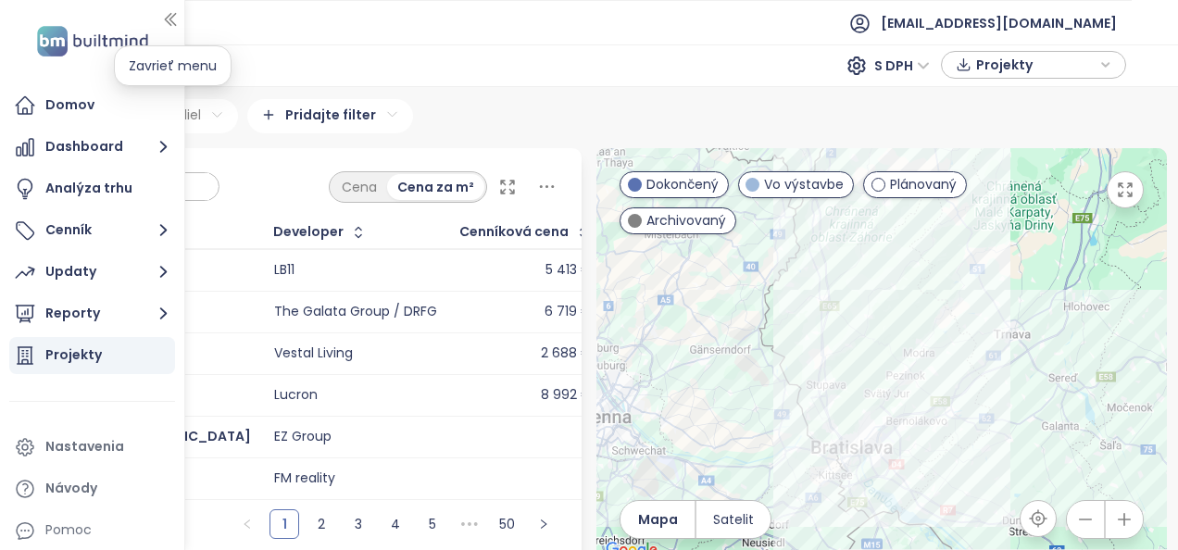
click at [170, 21] on icon "button" at bounding box center [170, 19] width 19 height 19
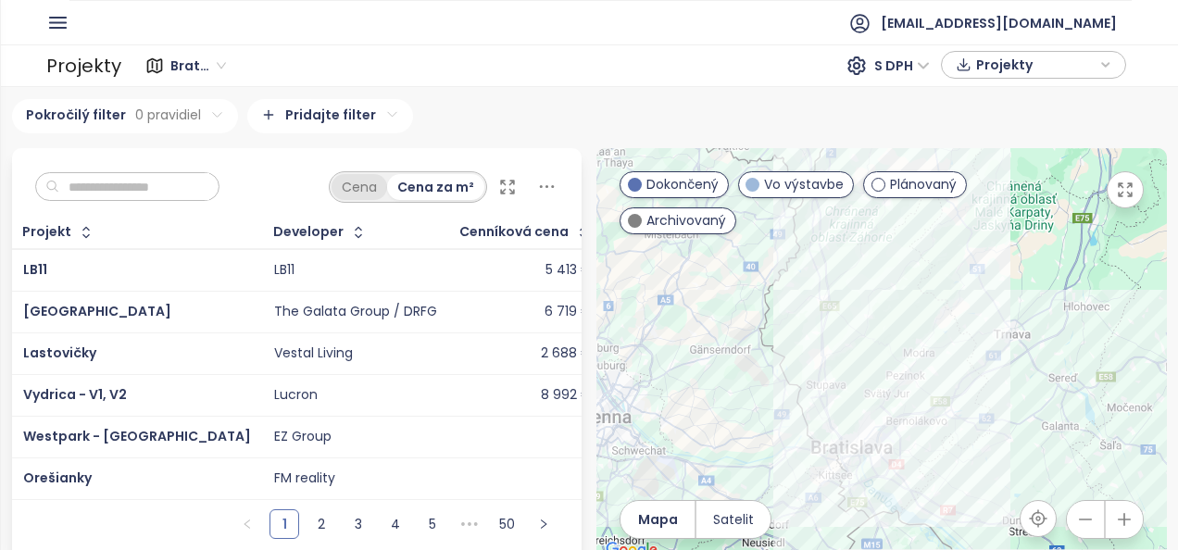
click at [365, 189] on div "Cena" at bounding box center [360, 187] width 56 height 26
click at [500, 181] on icon at bounding box center [507, 187] width 19 height 19
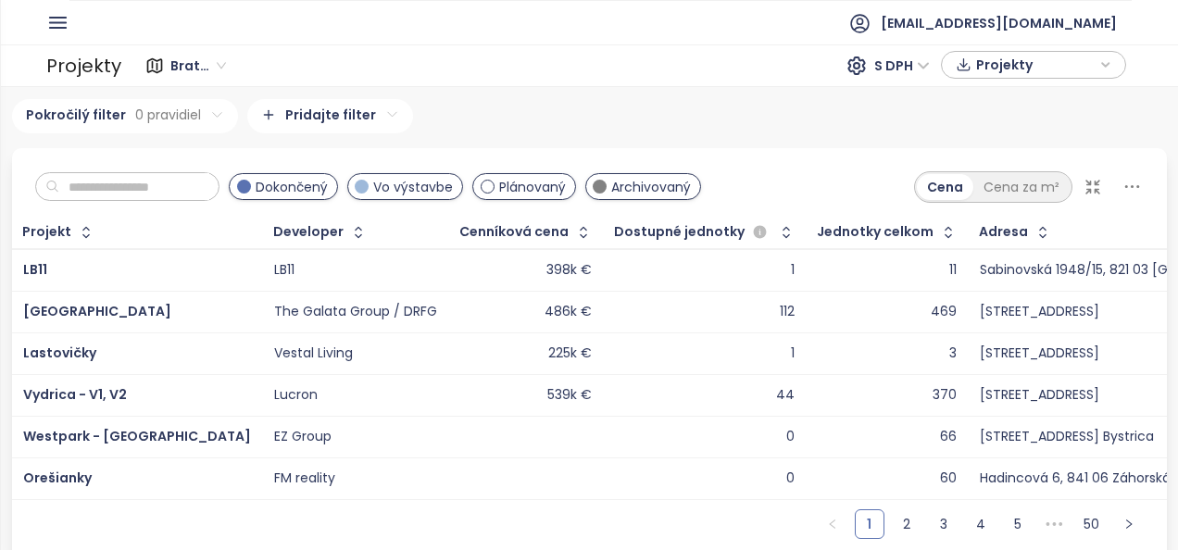
click at [167, 176] on input "text" at bounding box center [134, 187] width 150 height 28
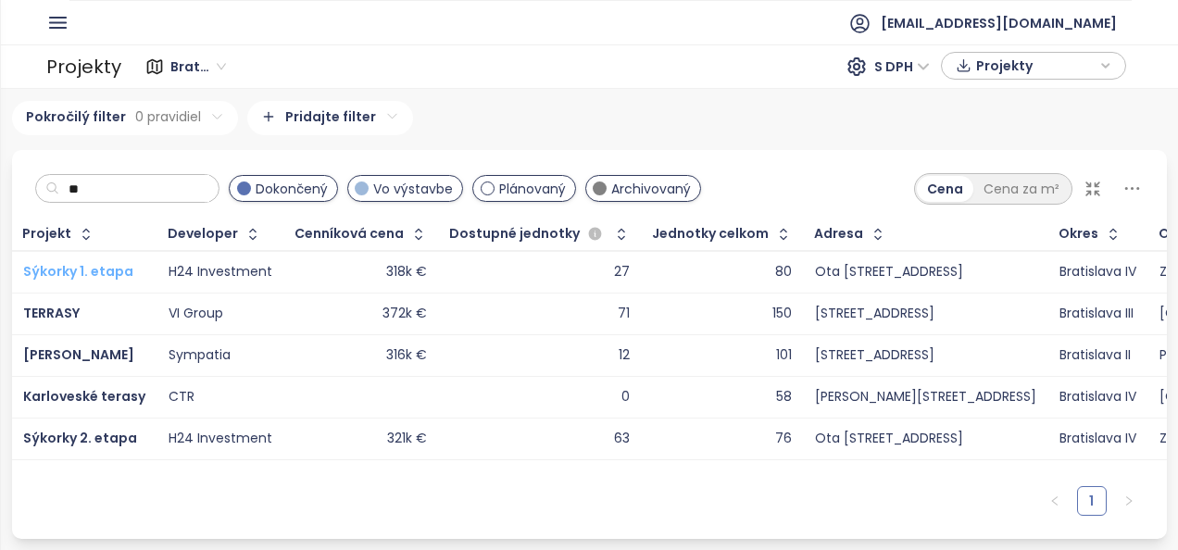
click at [50, 269] on span "Sýkorky 1. etapa" at bounding box center [78, 271] width 110 height 19
click at [127, 193] on input "**" at bounding box center [134, 189] width 150 height 28
type input "*"
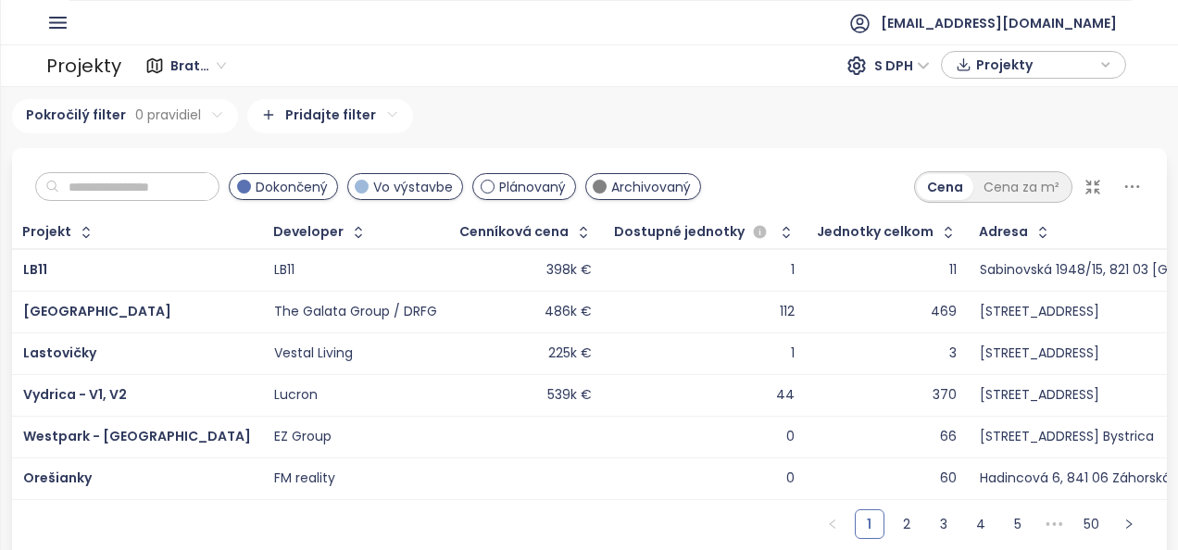
click at [0, 207] on html "Domov Dashboard Analýza trhu Cenník Updaty Reporty Projekty Nastavenia Návody P…" at bounding box center [589, 275] width 1178 height 550
click at [80, 182] on input "text" at bounding box center [134, 187] width 150 height 28
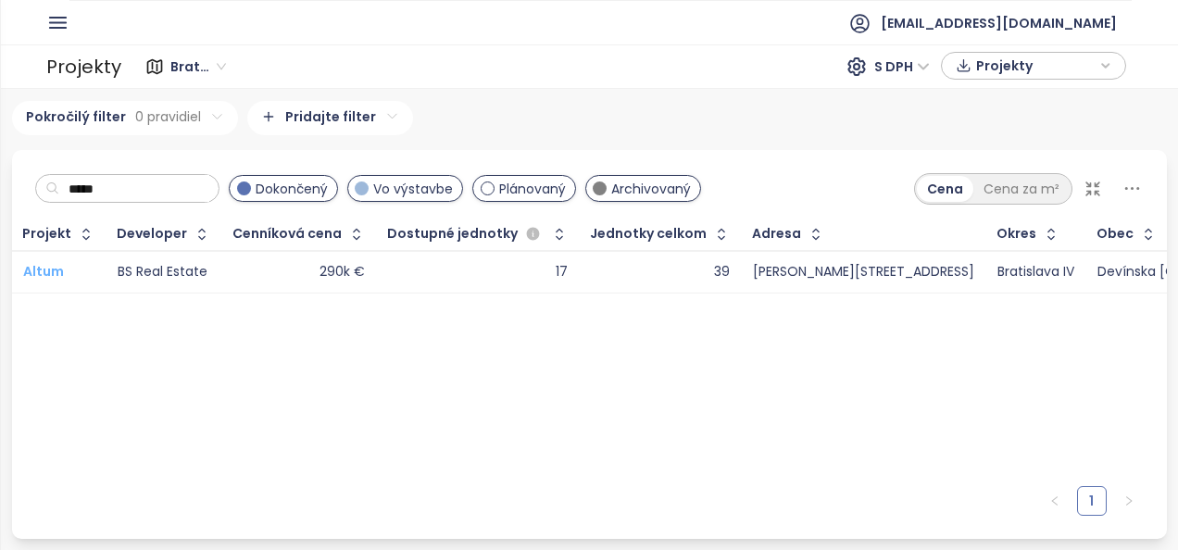
click at [36, 274] on span "Altum" at bounding box center [43, 271] width 41 height 19
click at [130, 184] on input "*****" at bounding box center [134, 189] width 150 height 28
type input "*"
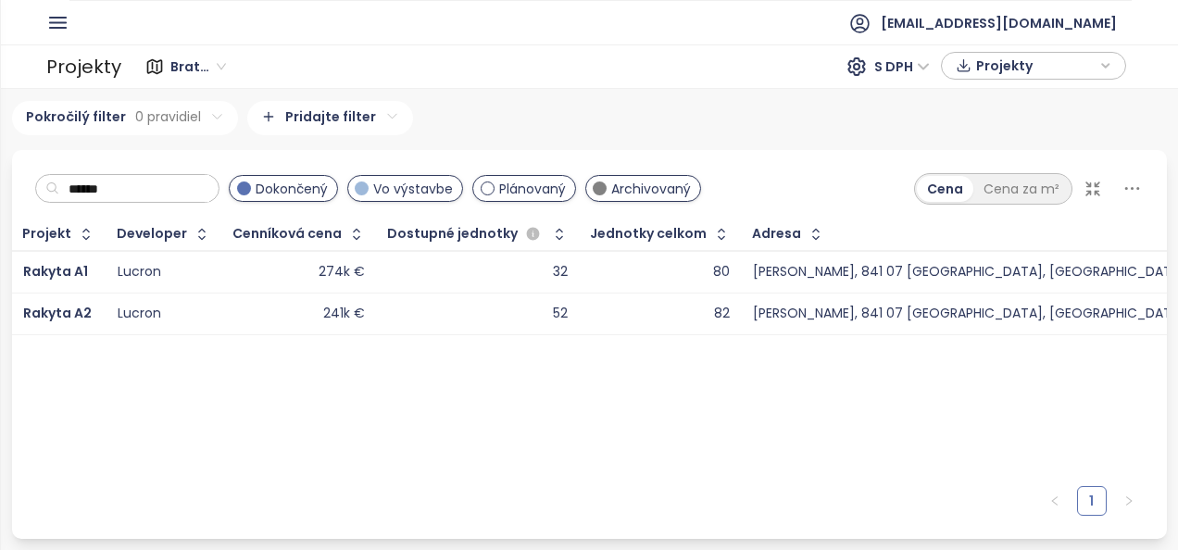
click at [107, 267] on td "Lucron" at bounding box center [165, 272] width 116 height 43
click at [69, 267] on span "Rakyta A1" at bounding box center [55, 271] width 65 height 19
click at [139, 183] on input "******" at bounding box center [134, 189] width 150 height 28
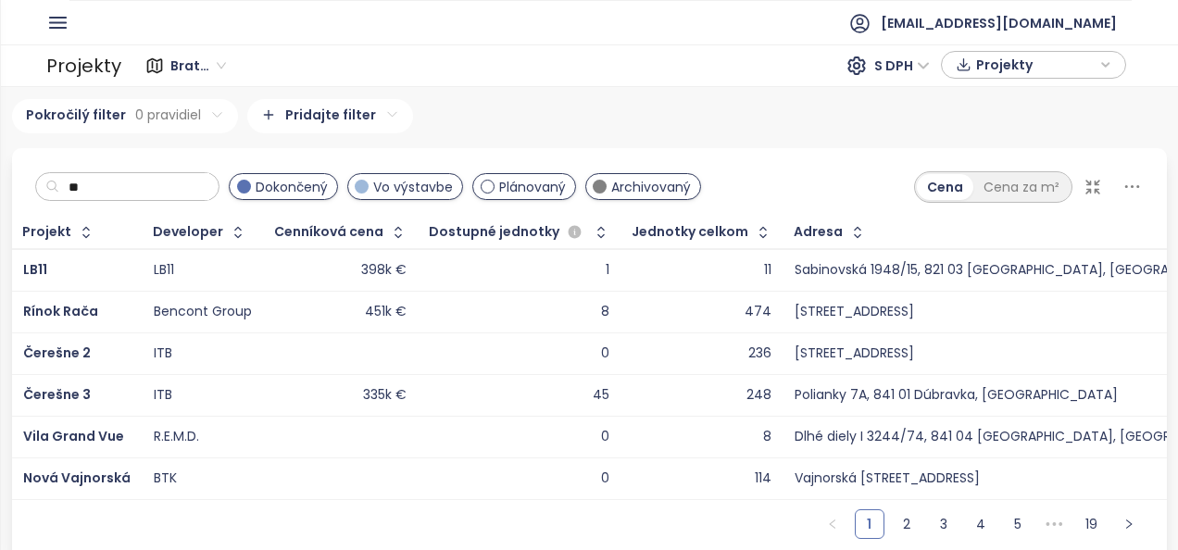
type input "*"
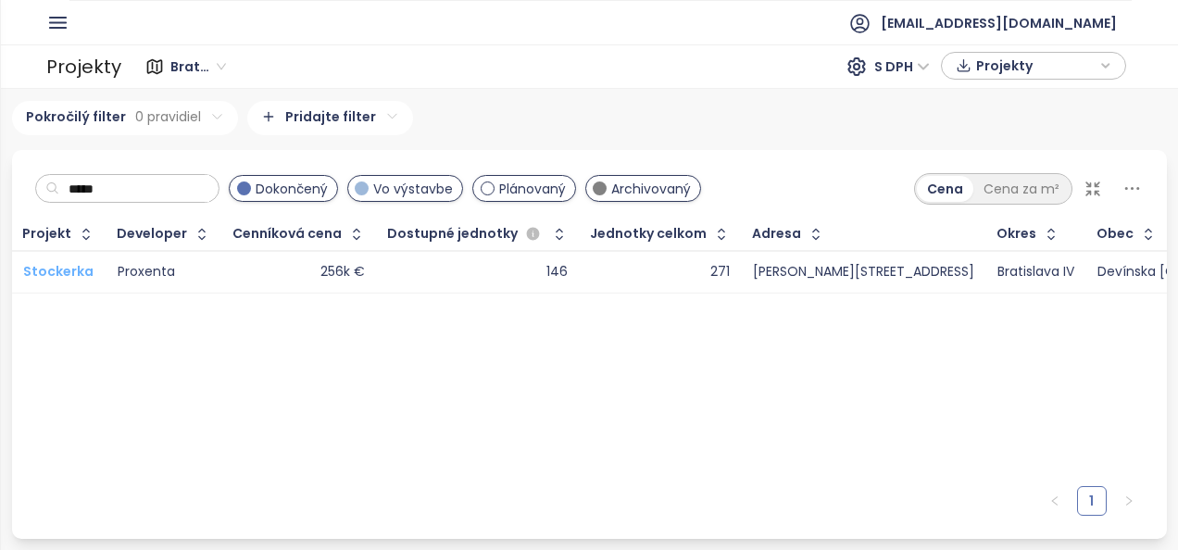
click at [56, 266] on span "Stockerka" at bounding box center [58, 271] width 70 height 19
click at [121, 191] on input "*****" at bounding box center [134, 189] width 150 height 28
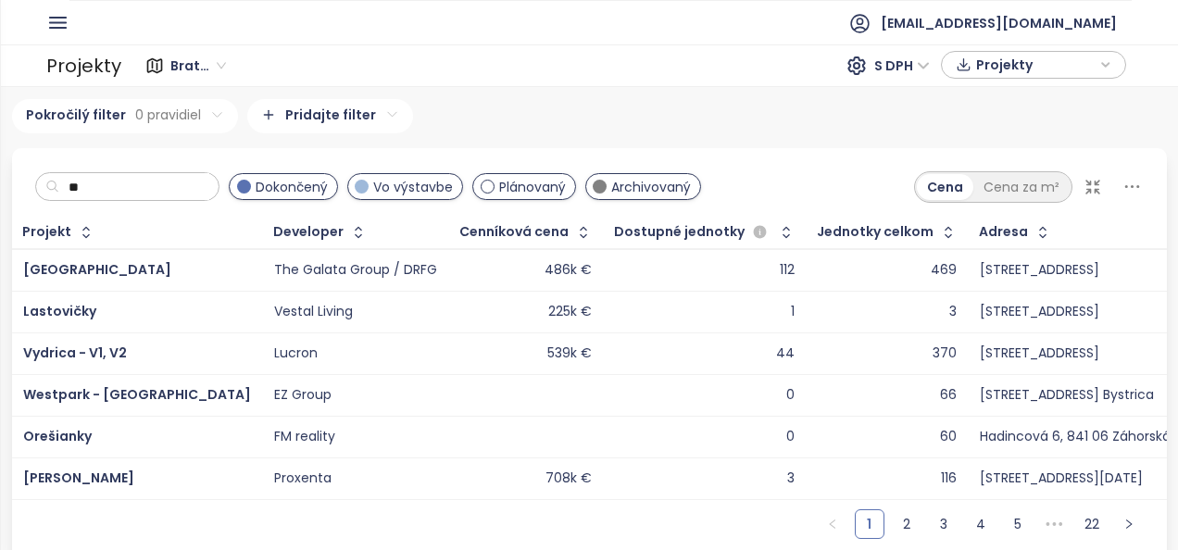
type input "*"
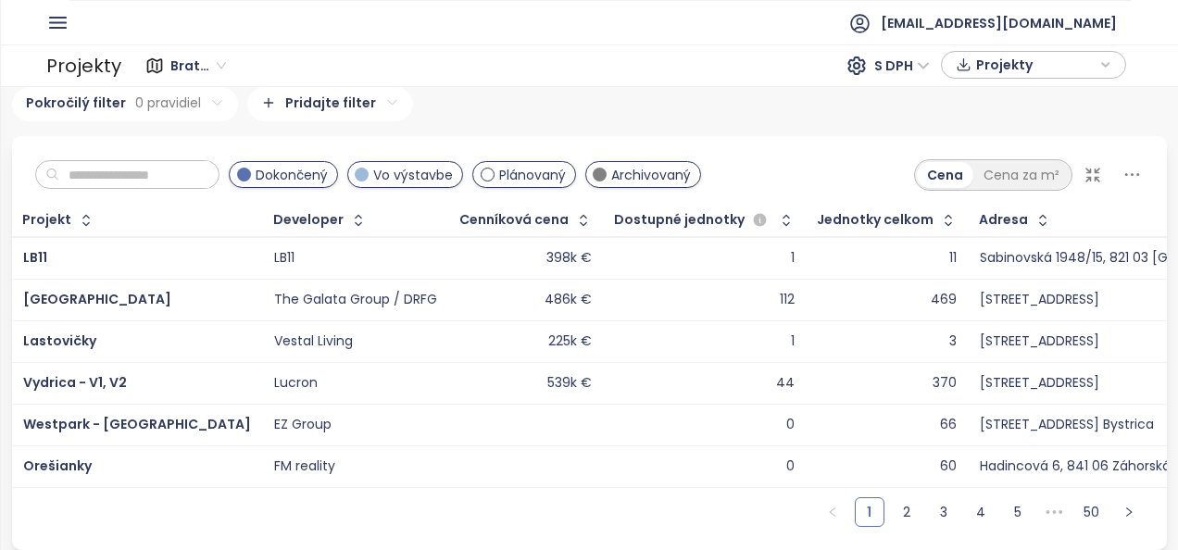
scroll to position [22, 0]
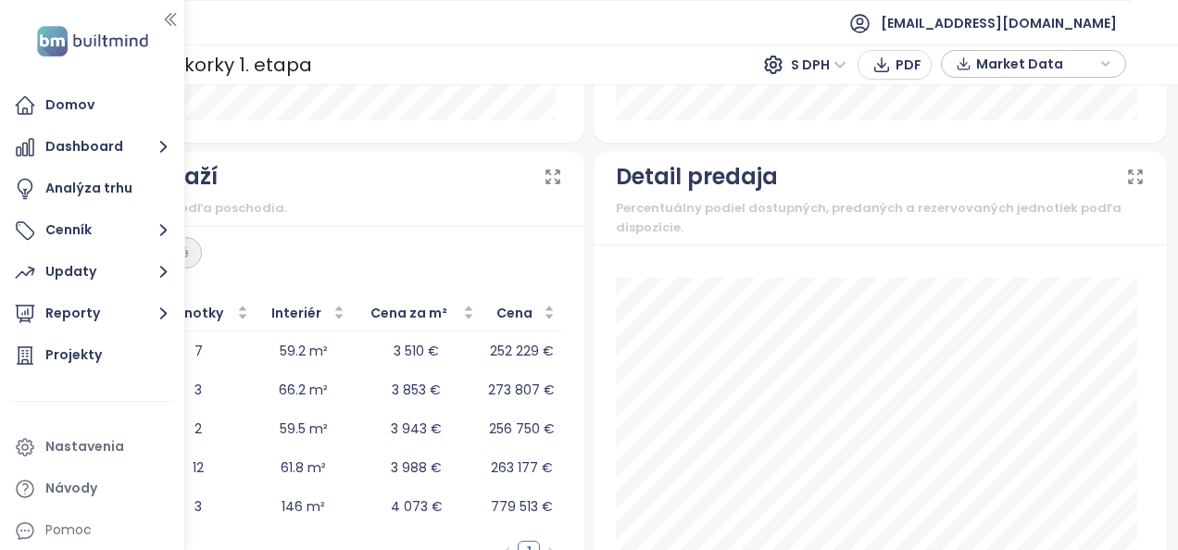
scroll to position [2173, 0]
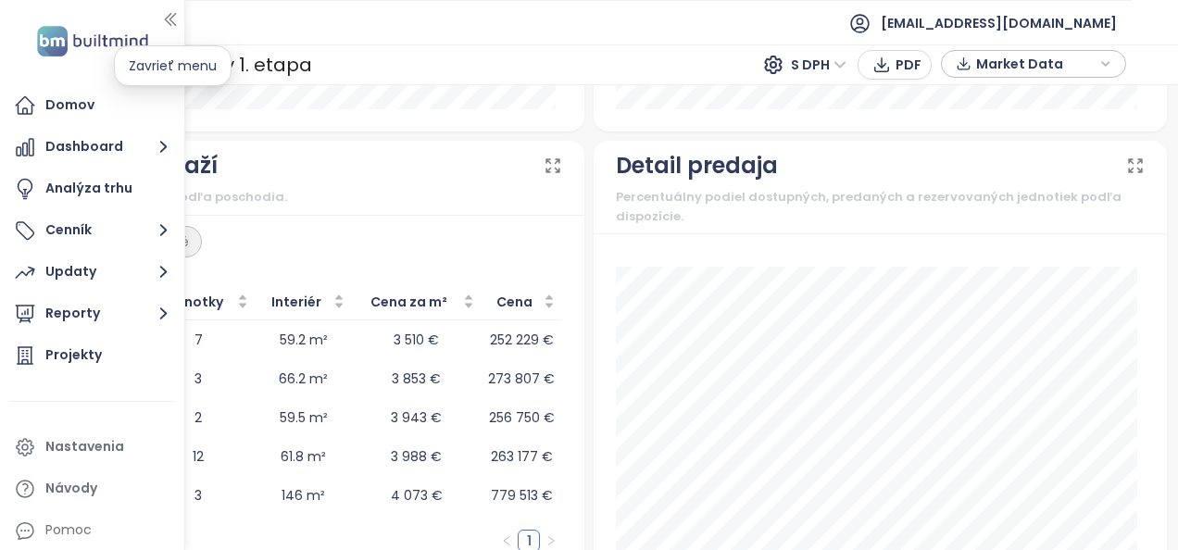
click at [173, 18] on icon "button" at bounding box center [170, 19] width 19 height 19
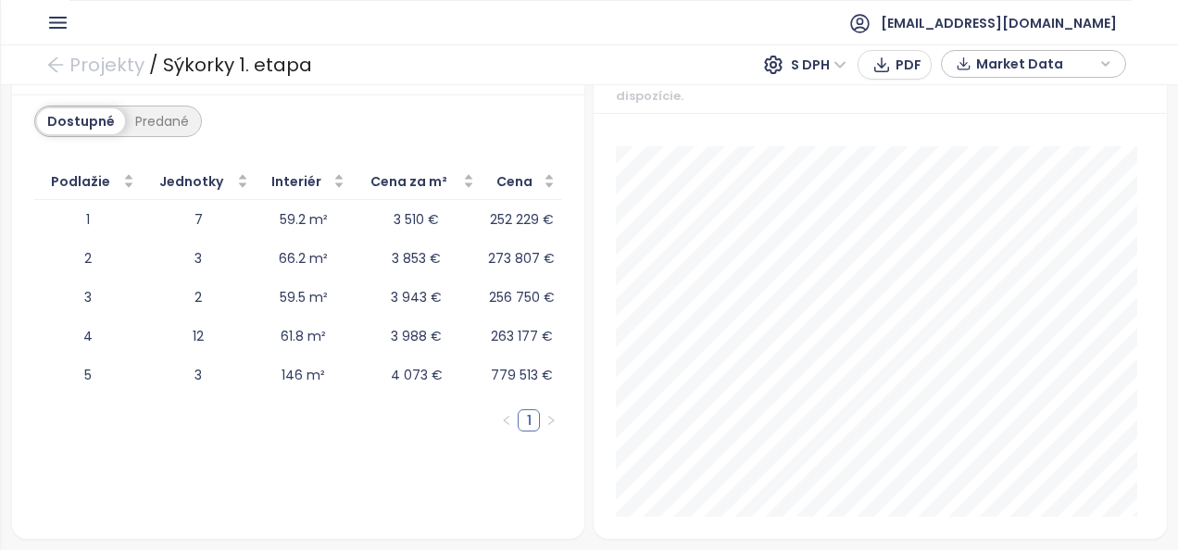
scroll to position [2303, 0]
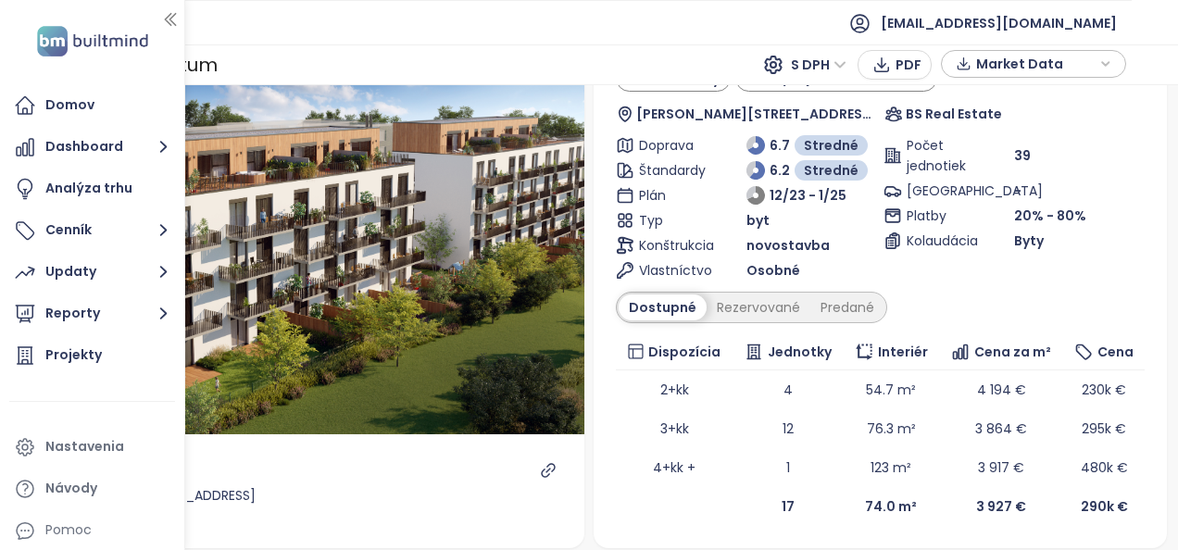
scroll to position [111, 0]
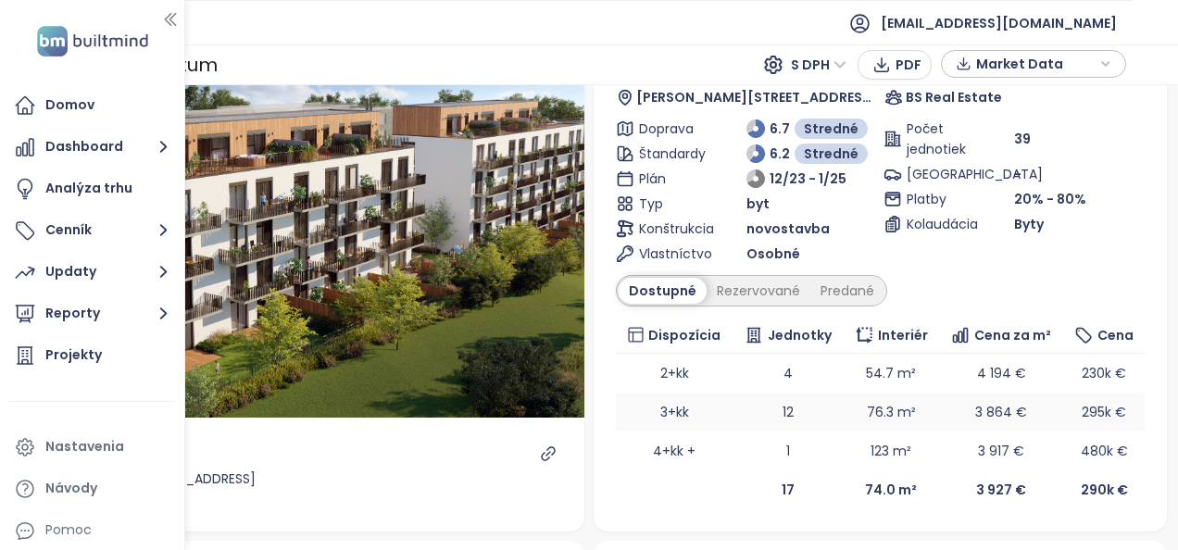
click at [749, 408] on td "12" at bounding box center [788, 412] width 110 height 39
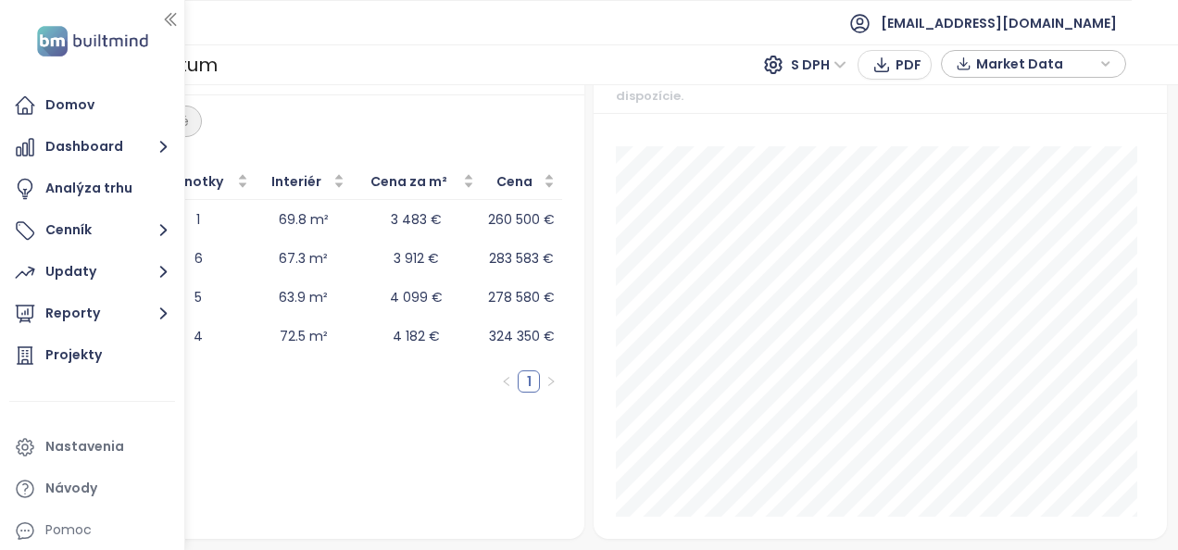
scroll to position [2303, 0]
click at [172, 16] on icon "button" at bounding box center [170, 19] width 19 height 19
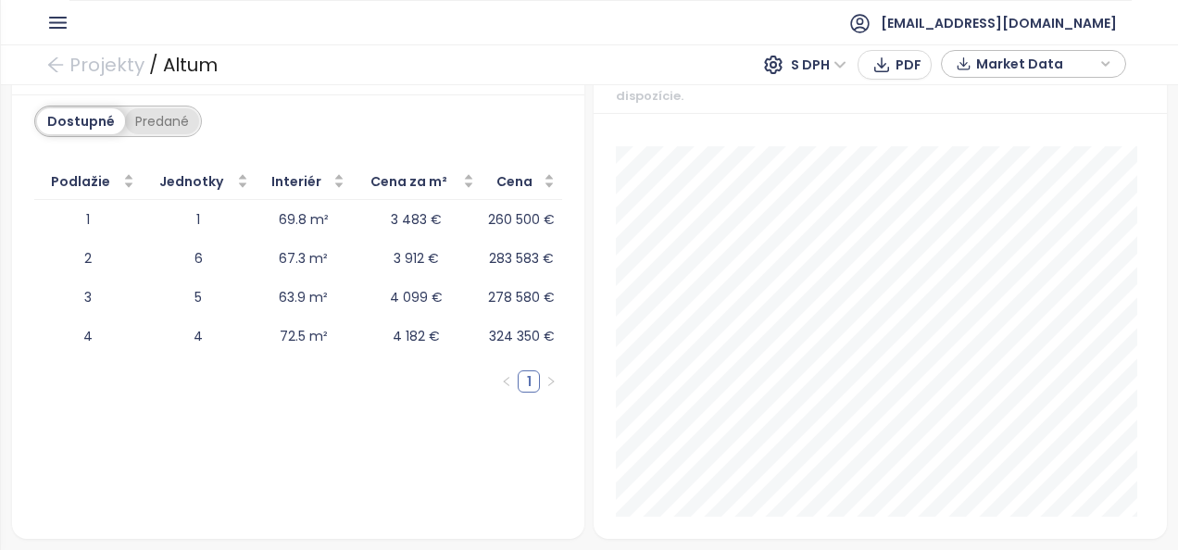
click at [150, 112] on div "Predané" at bounding box center [162, 121] width 74 height 26
click at [89, 117] on div "Dostupné" at bounding box center [78, 121] width 83 height 26
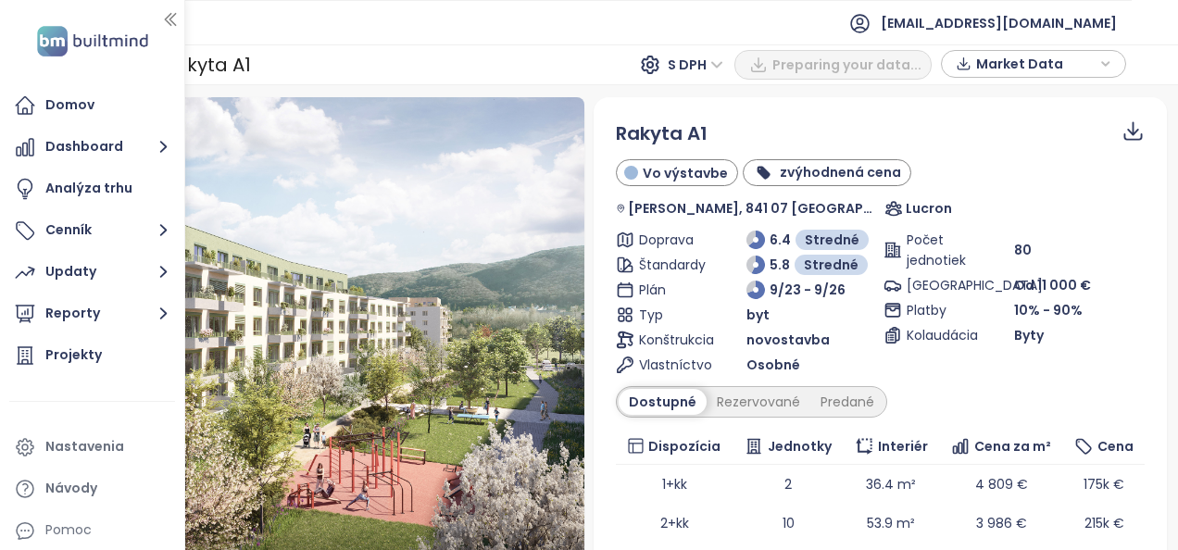
click at [174, 14] on icon "button" at bounding box center [170, 20] width 10 height 12
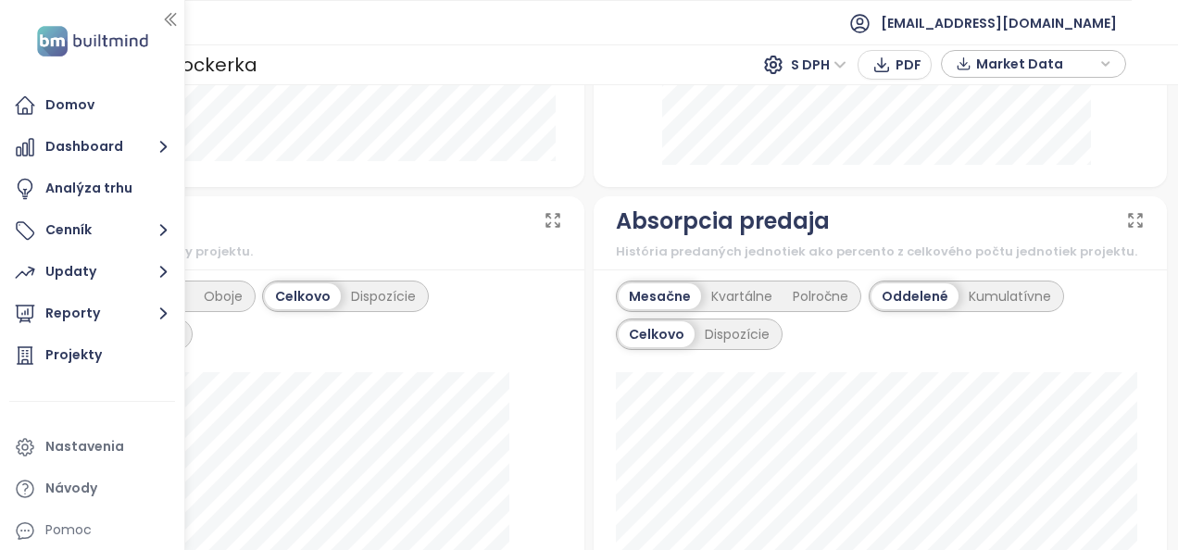
scroll to position [1049, 0]
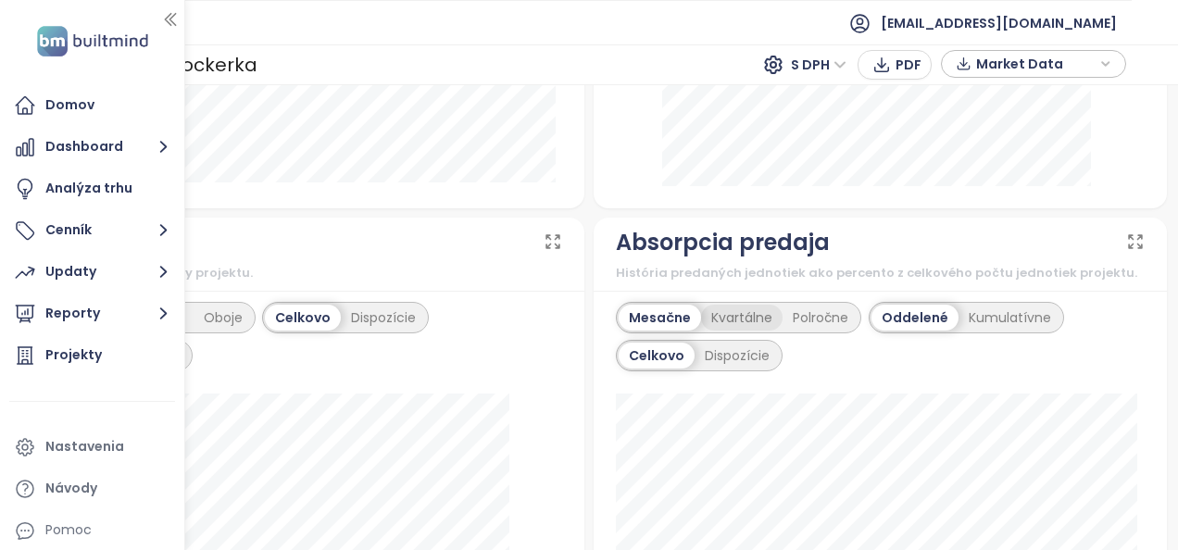
click at [734, 324] on div "Kvartálne" at bounding box center [742, 318] width 82 height 26
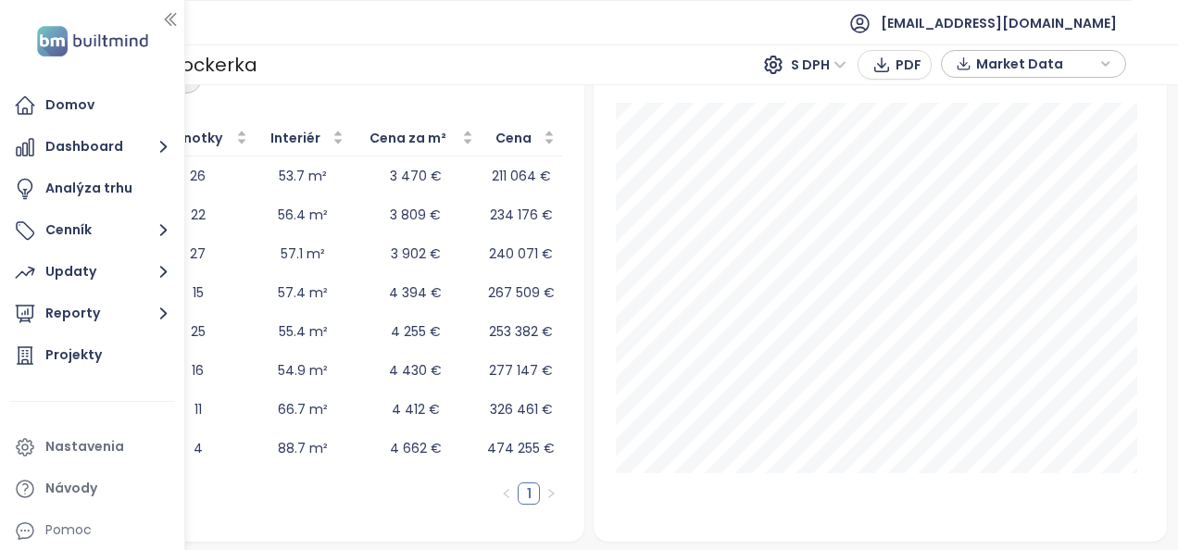
scroll to position [2412, 0]
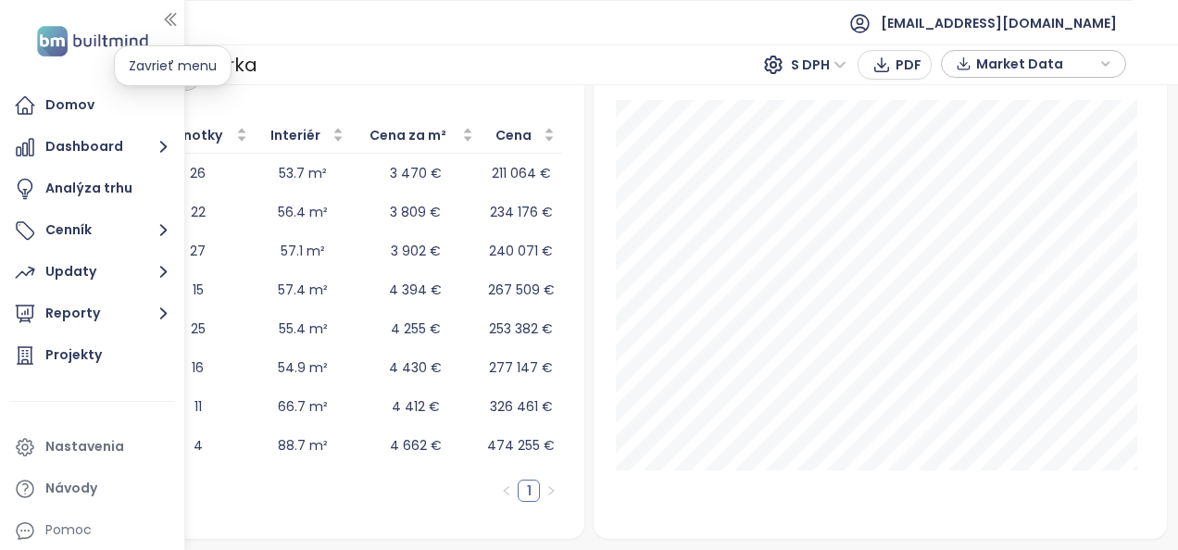
click at [170, 24] on icon "button" at bounding box center [170, 20] width 10 height 12
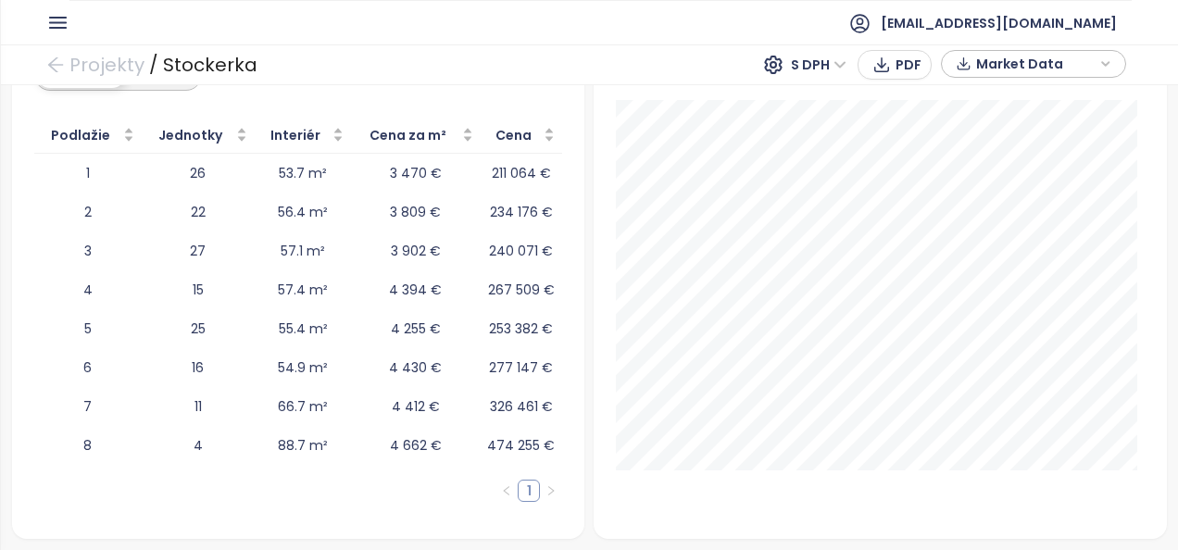
click at [526, 493] on link "1" at bounding box center [529, 491] width 20 height 20
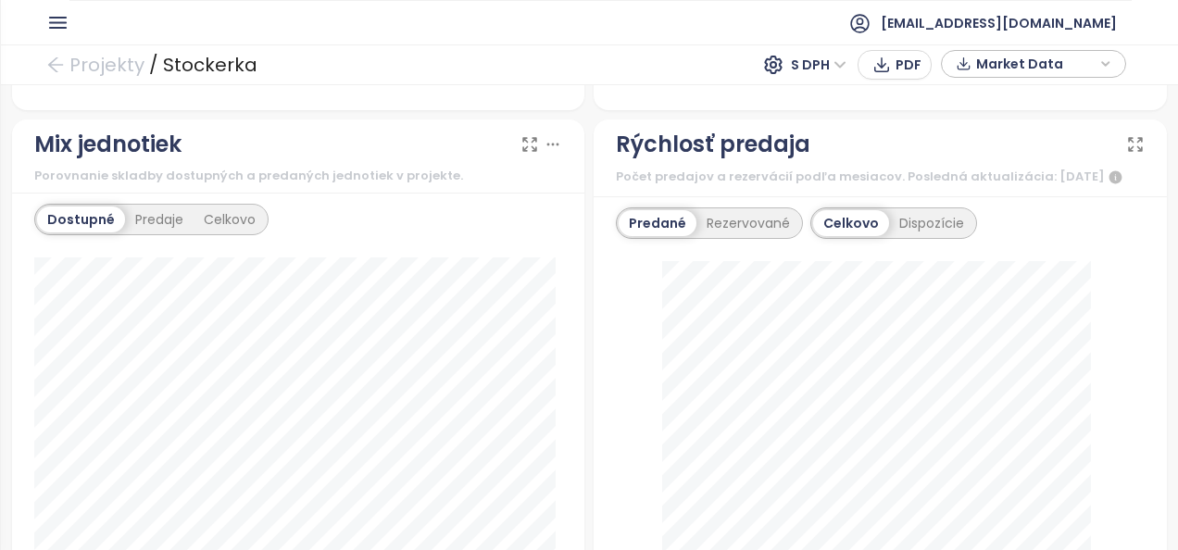
scroll to position [556, 0]
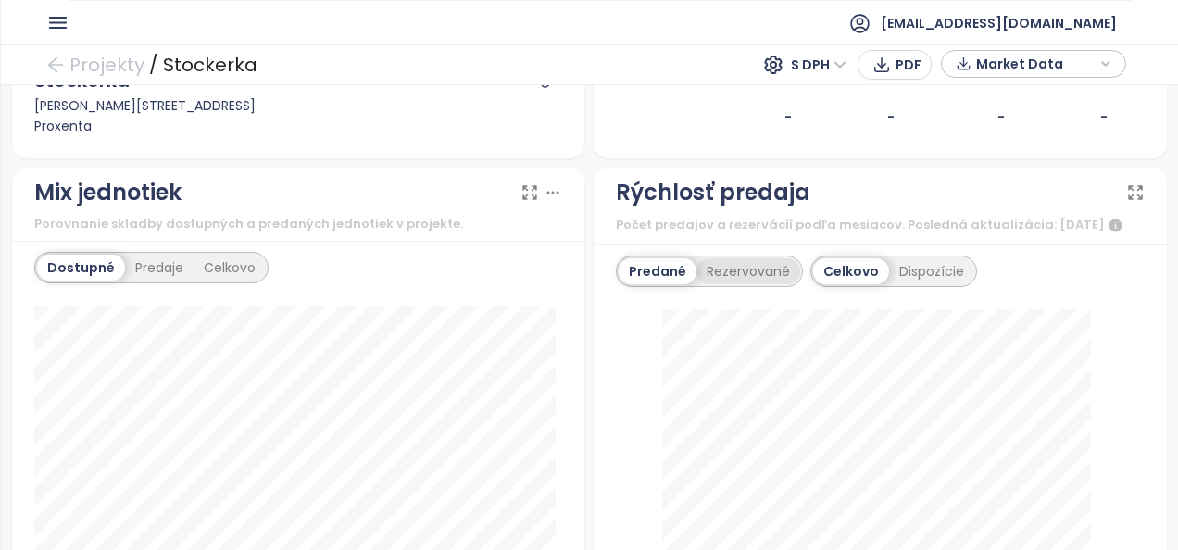
click at [750, 284] on div "Rezervované" at bounding box center [749, 271] width 104 height 26
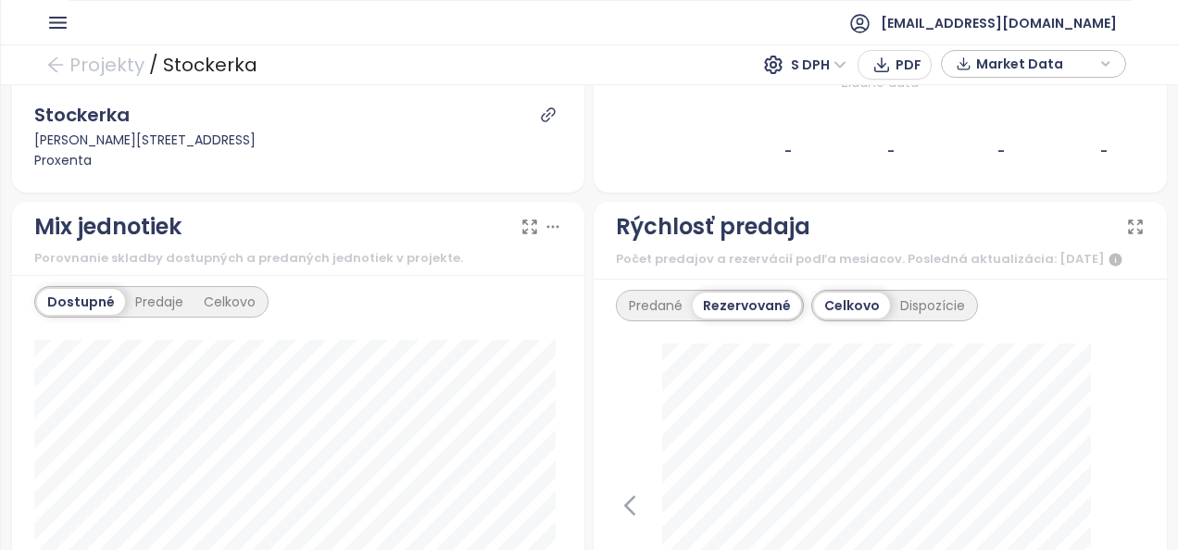
scroll to position [482, 0]
